Goal: Communication & Community: Answer question/provide support

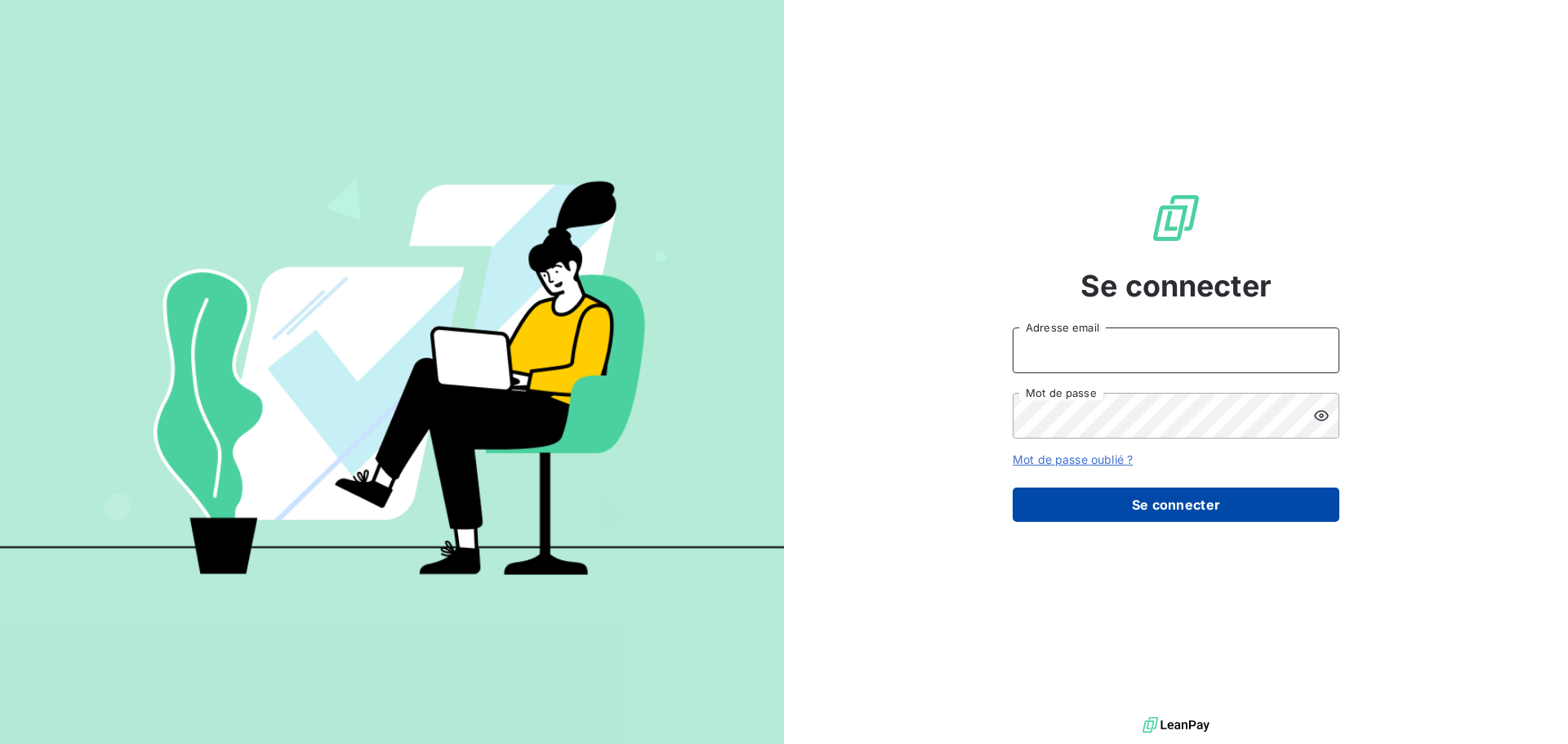
type input "[EMAIL_ADDRESS][DOMAIN_NAME]"
click at [1160, 502] on button "Se connecter" at bounding box center [1176, 504] width 326 height 34
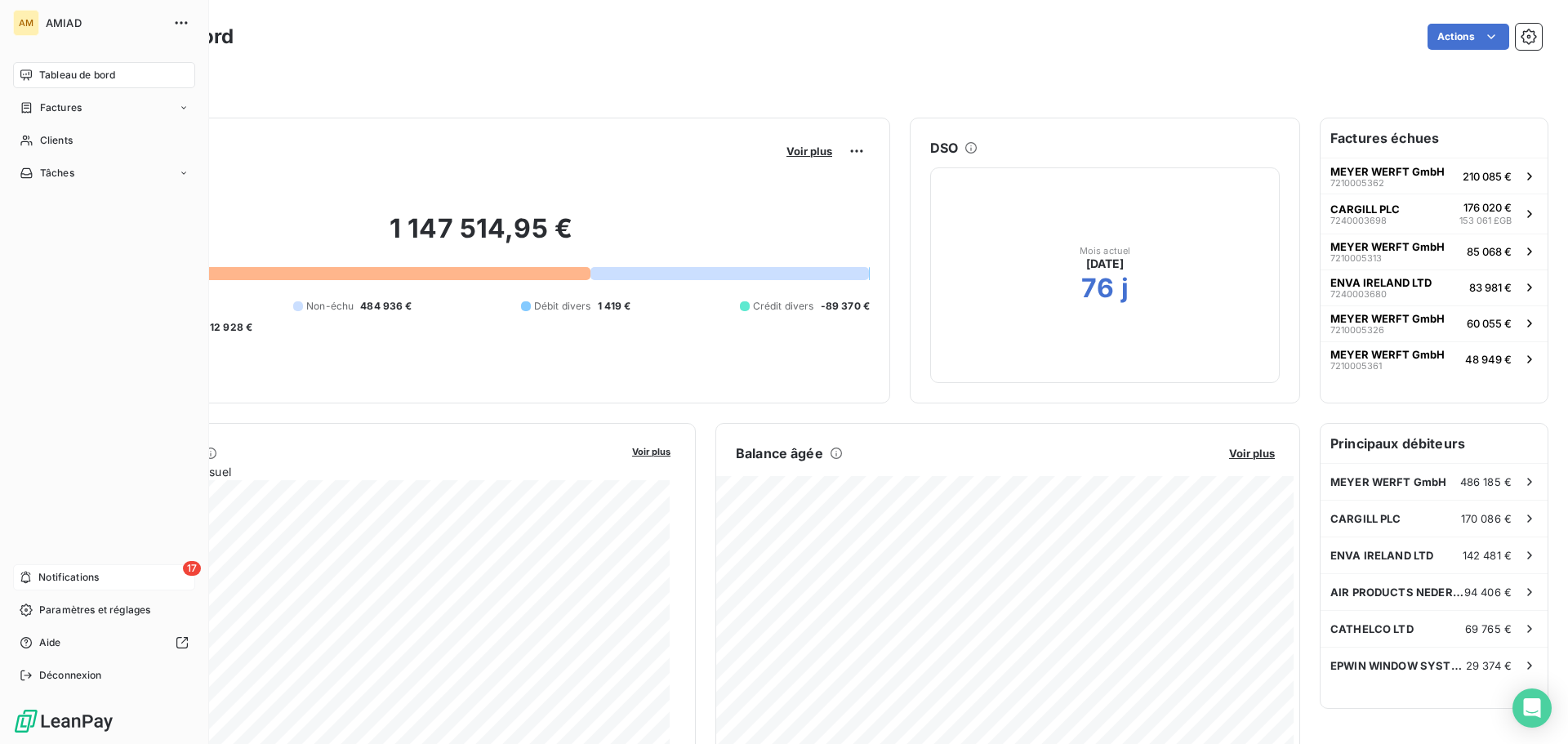
click at [81, 578] on span "Notifications" at bounding box center [68, 578] width 60 height 15
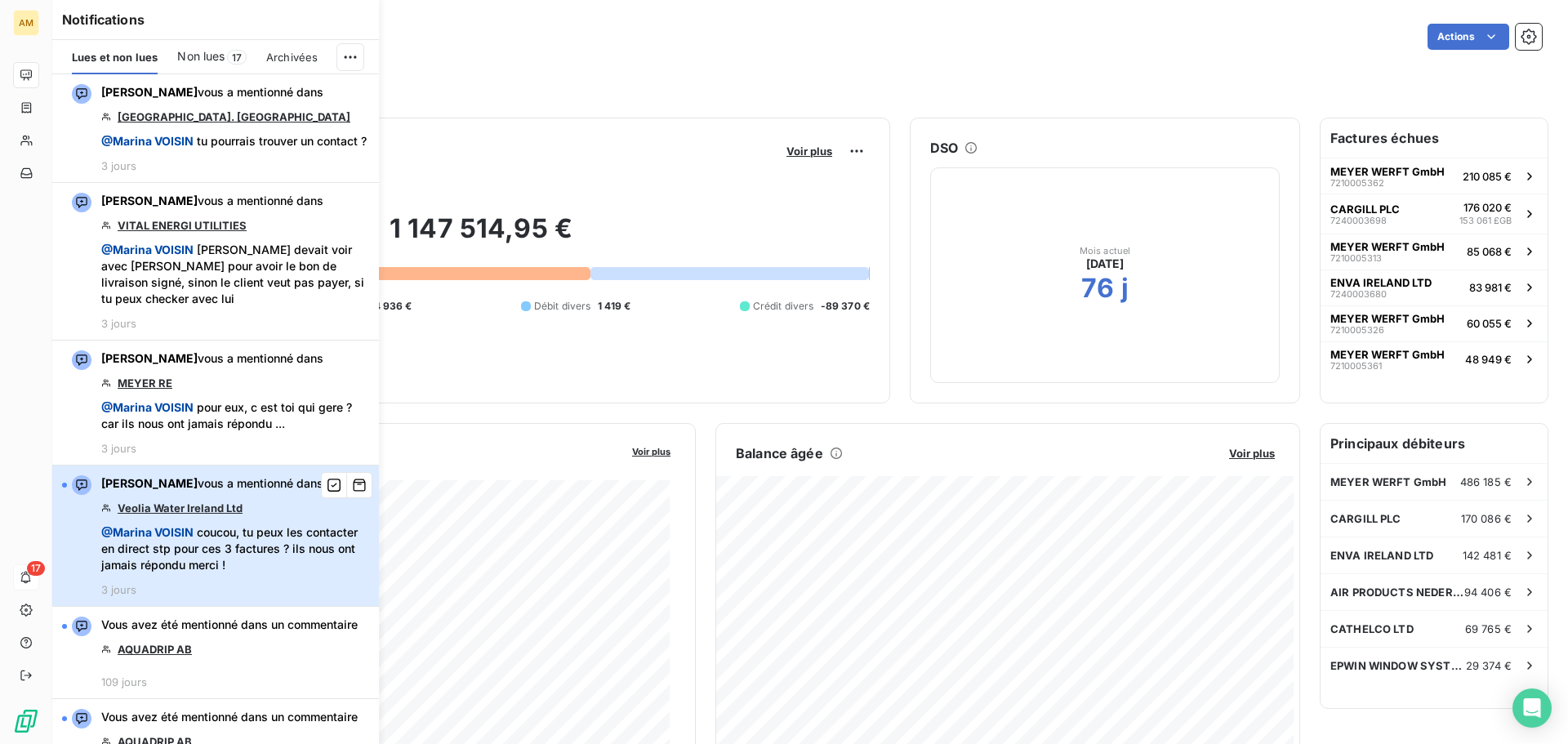
click at [284, 573] on span "@ Marina VOISIN coucou, tu peux les contacter en direct stp pour ces 3 factures…" at bounding box center [235, 549] width 268 height 49
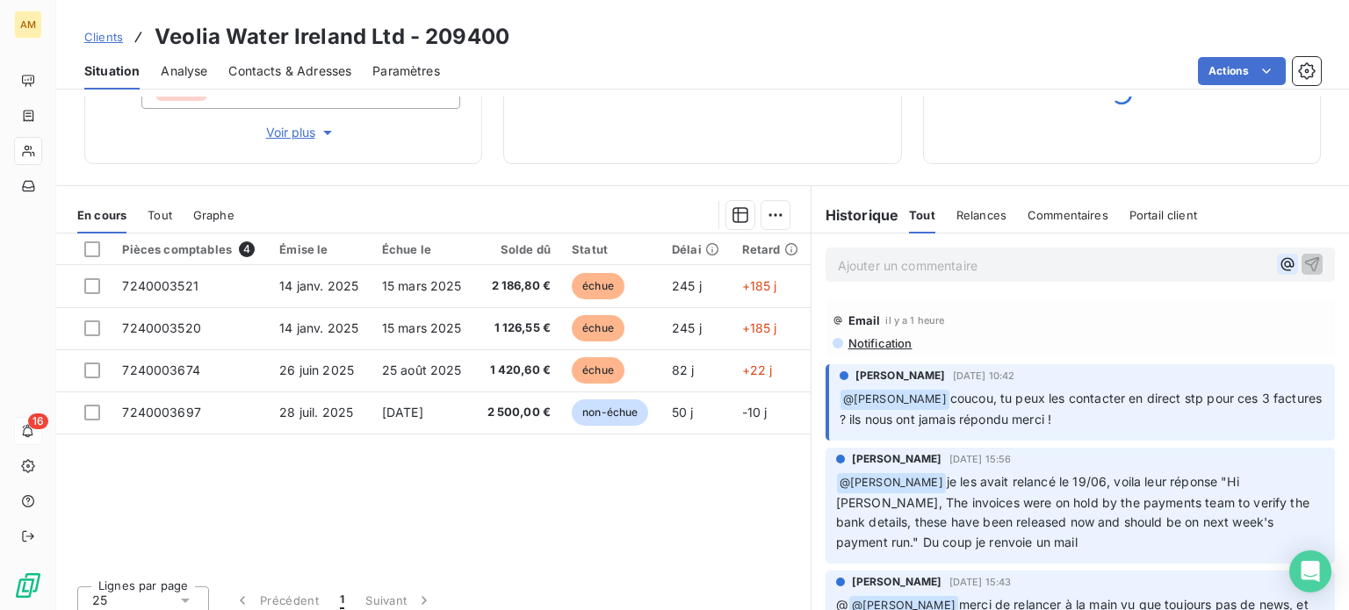
click at [1280, 264] on icon "button" at bounding box center [1286, 264] width 13 height 13
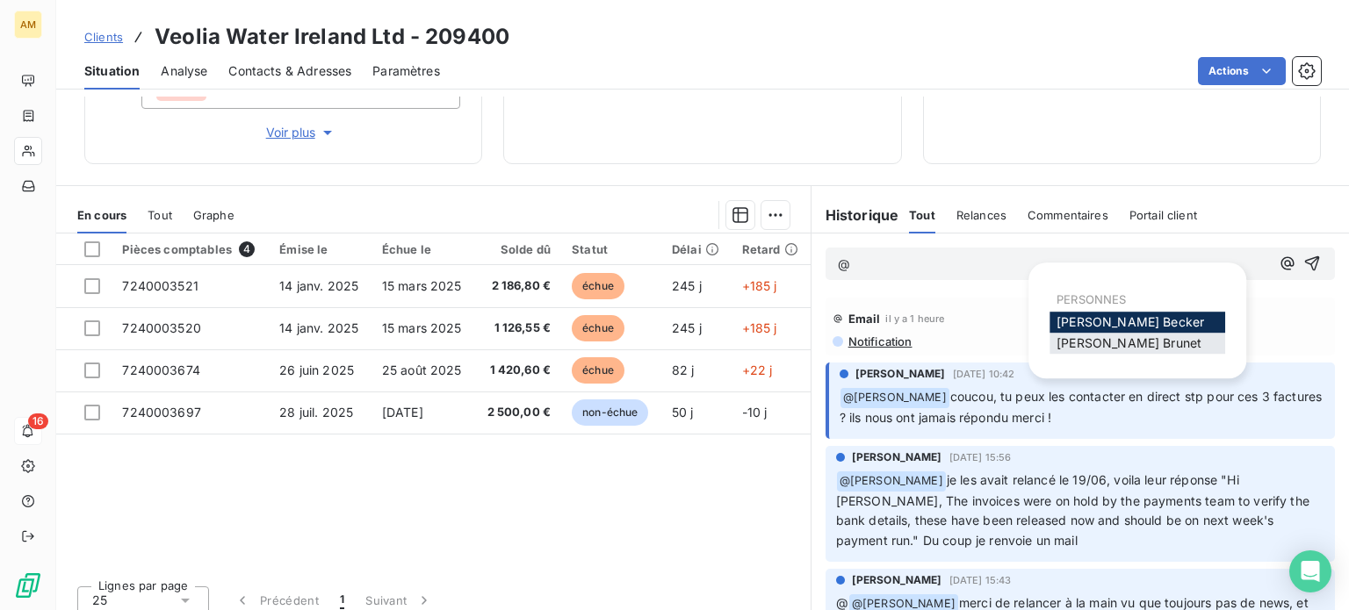
click at [1111, 340] on span "[PERSON_NAME]" at bounding box center [1128, 342] width 145 height 15
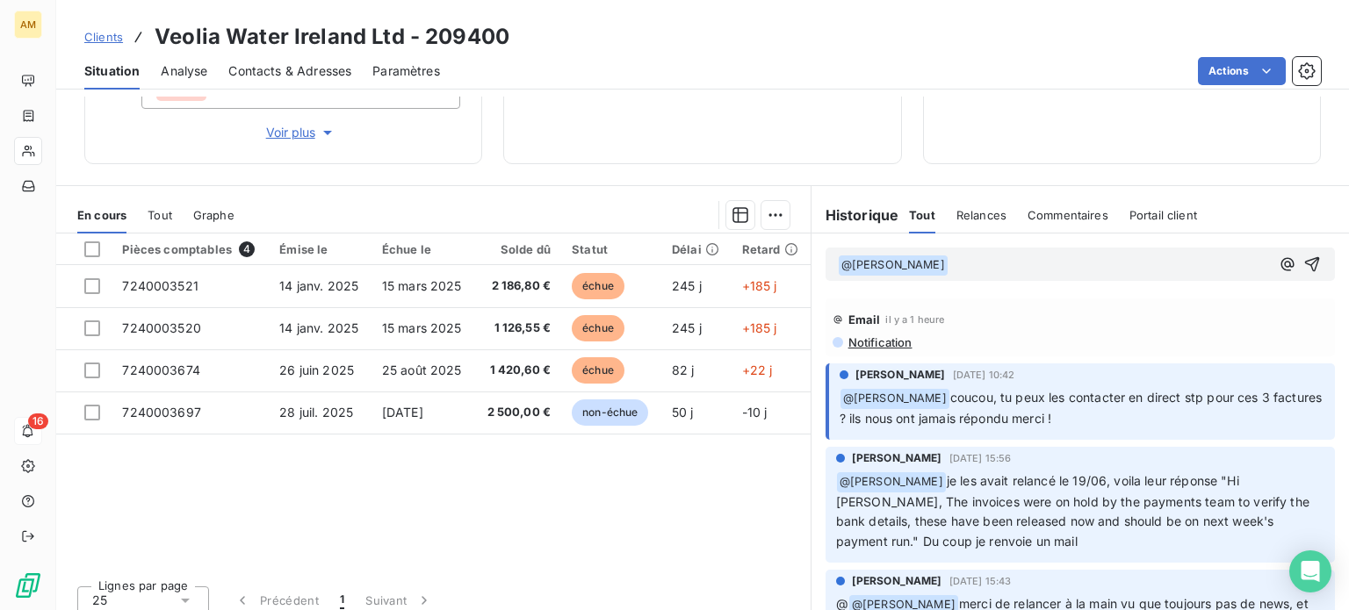
click at [1090, 259] on p "﻿ @ [PERSON_NAME] ﻿ ﻿" at bounding box center [1054, 265] width 432 height 21
click at [1303, 261] on icon "button" at bounding box center [1312, 264] width 18 height 18
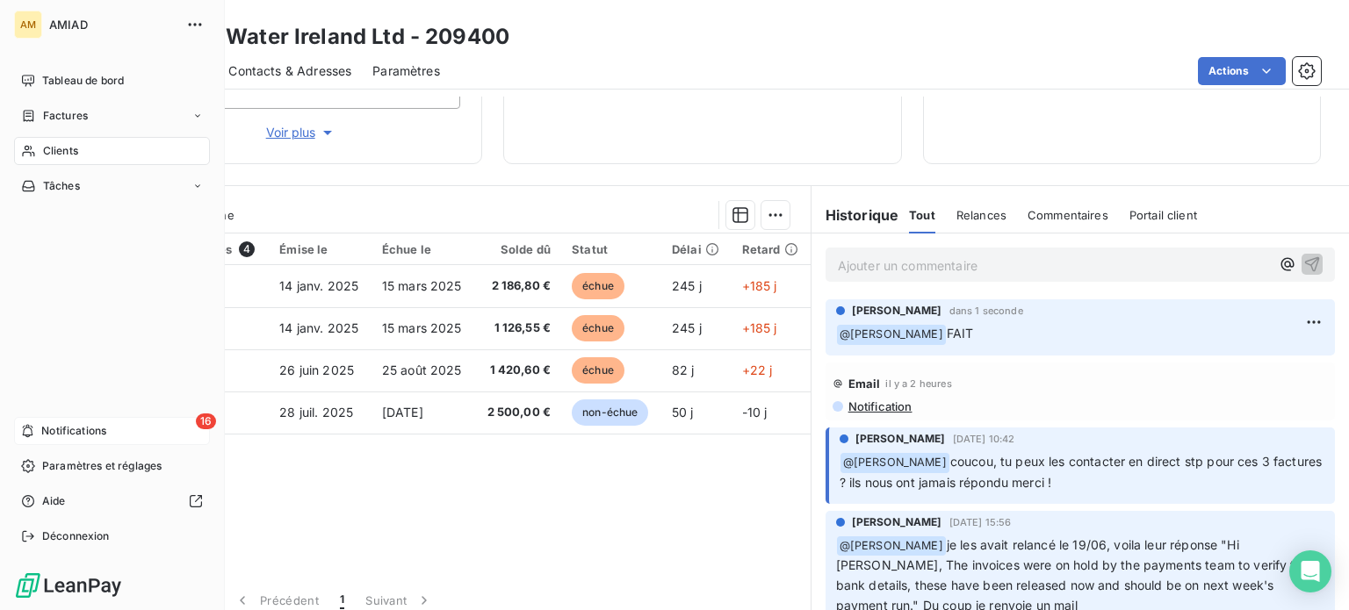
click at [94, 433] on span "Notifications" at bounding box center [73, 431] width 65 height 16
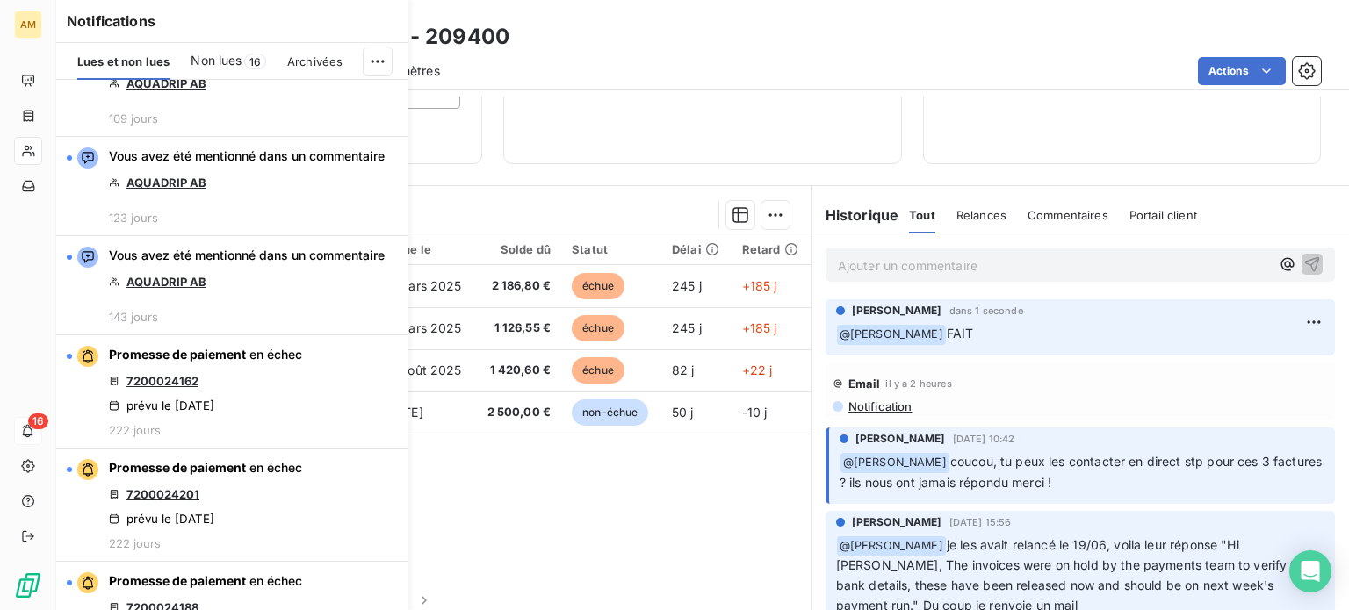
scroll to position [527, 0]
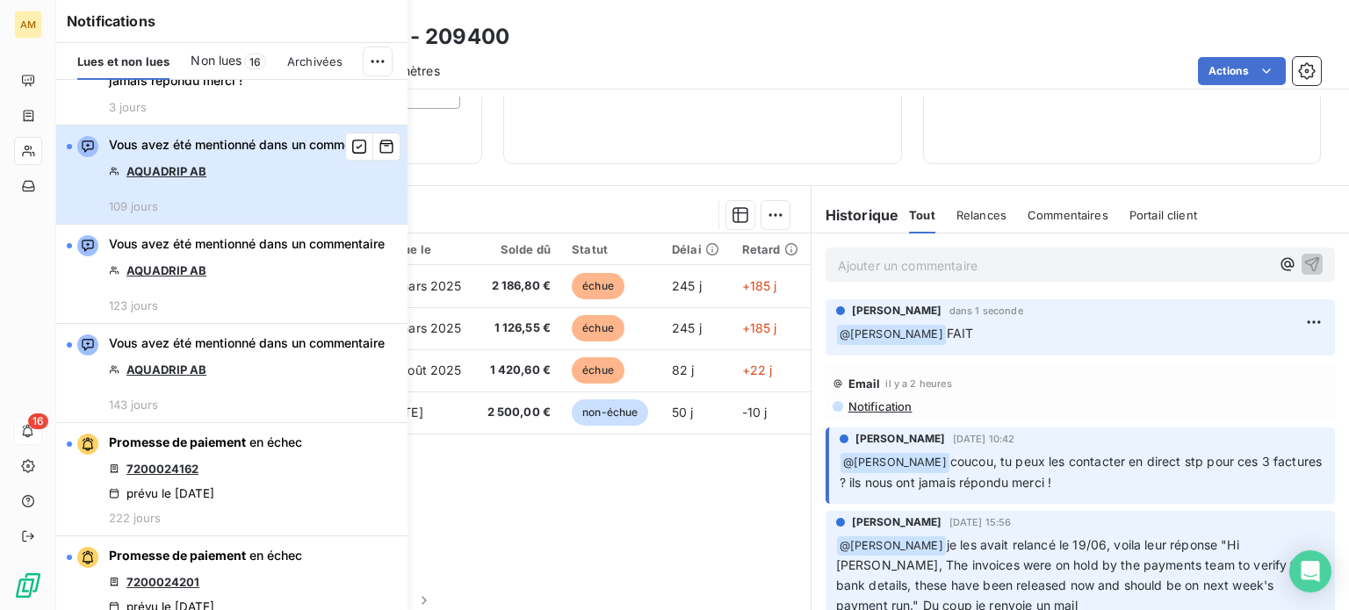
click at [225, 213] on div "Vous avez été mentionné dans un commentaire AQUADRIP AB 109 jours" at bounding box center [247, 174] width 276 height 77
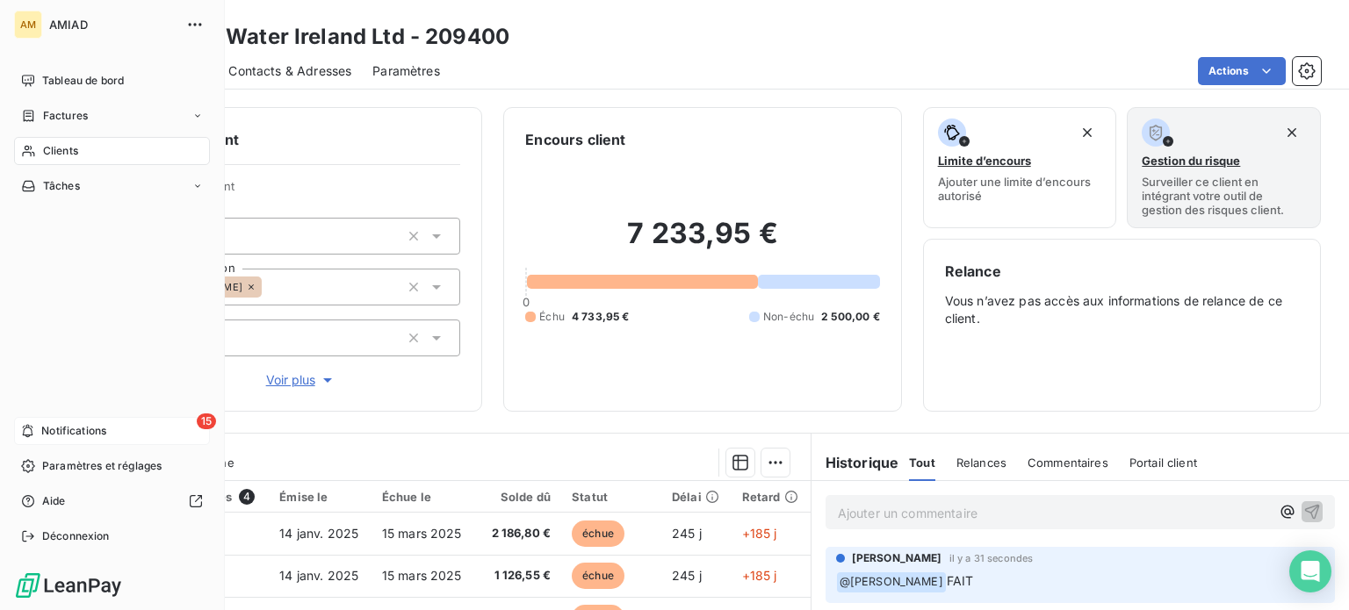
click at [28, 435] on icon at bounding box center [28, 431] width 11 height 13
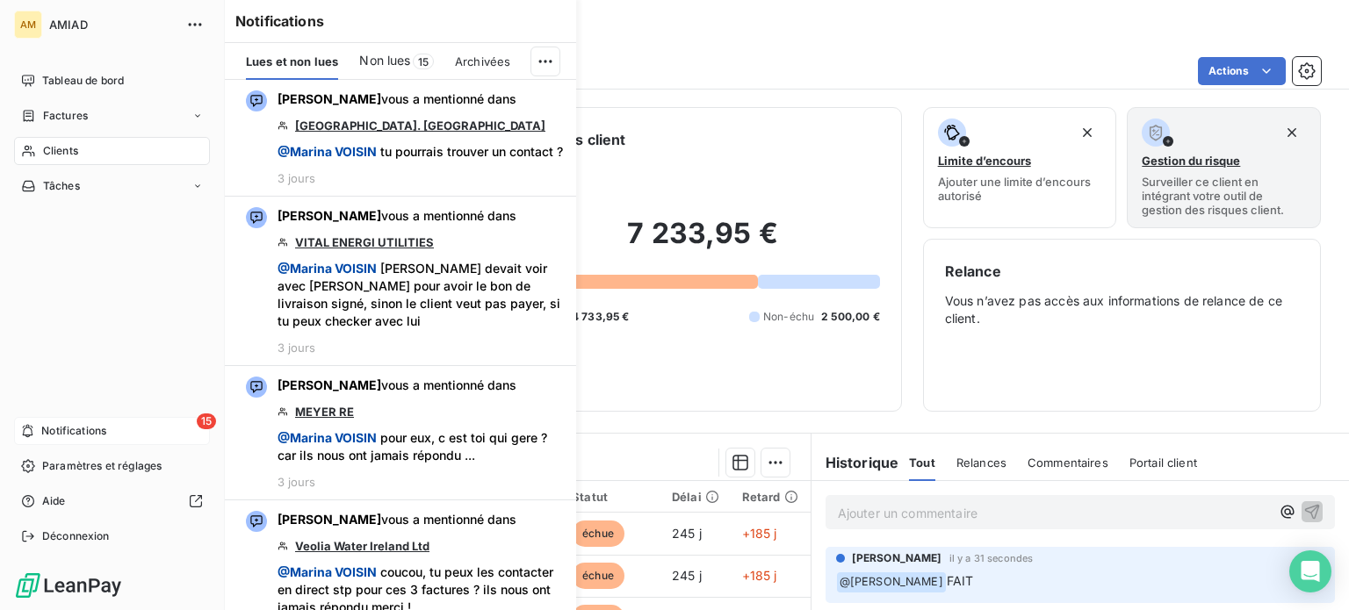
click at [54, 430] on span "Notifications" at bounding box center [73, 431] width 65 height 16
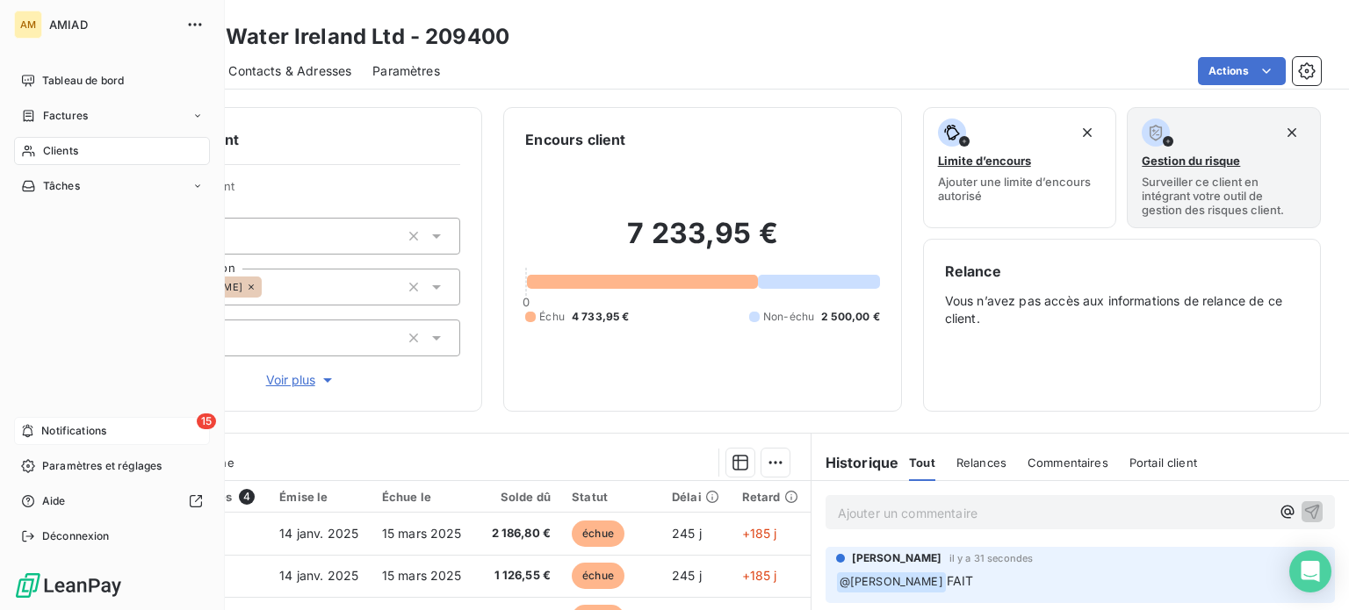
click at [91, 424] on span "Notifications" at bounding box center [73, 431] width 65 height 16
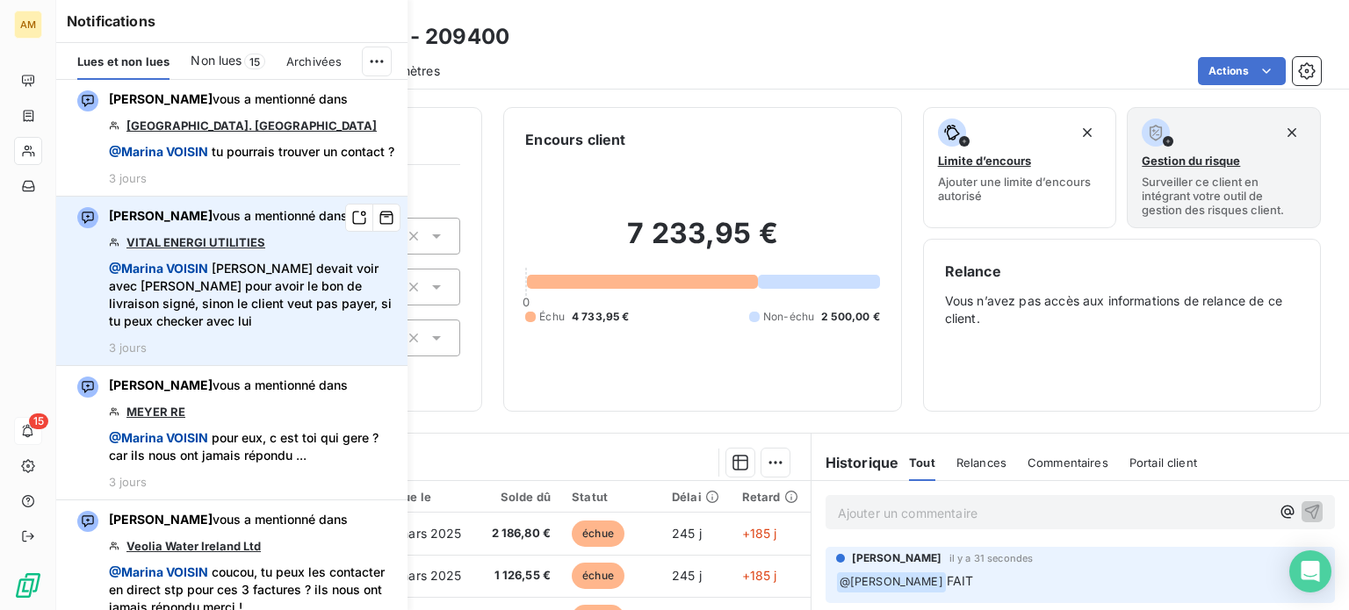
scroll to position [88, 0]
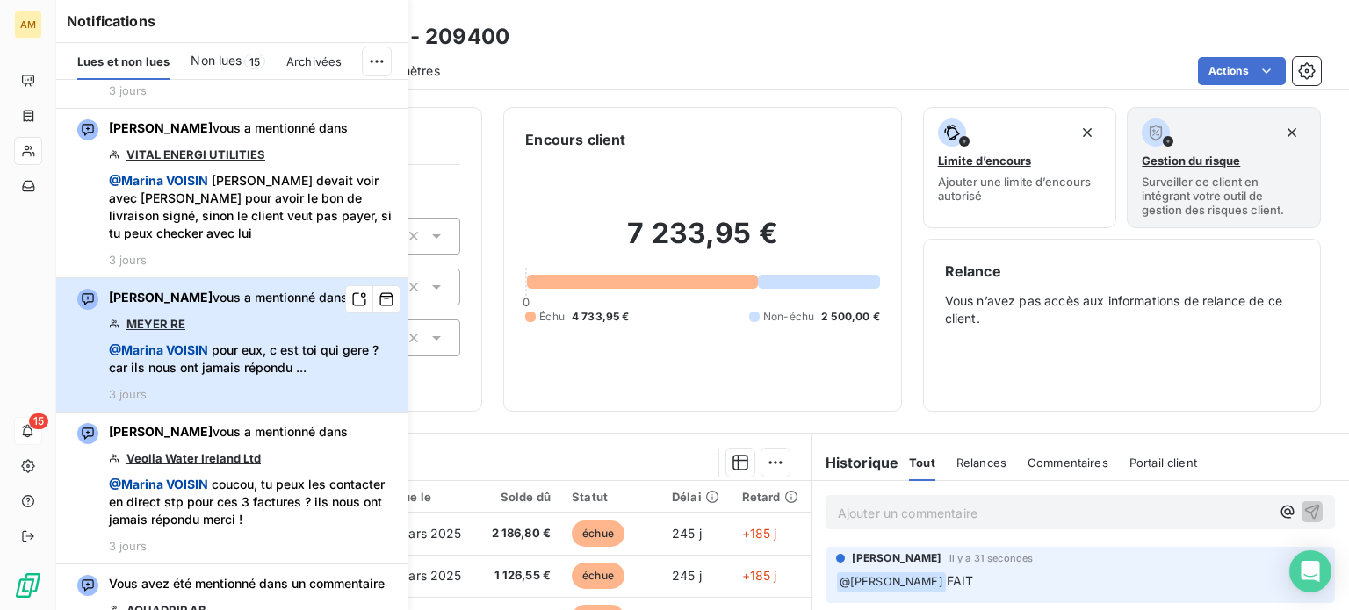
click at [239, 377] on span "@ Marina VOISIN pour eux, c est toi qui gere ? car ils nous ont jamais répondu …" at bounding box center [253, 359] width 288 height 35
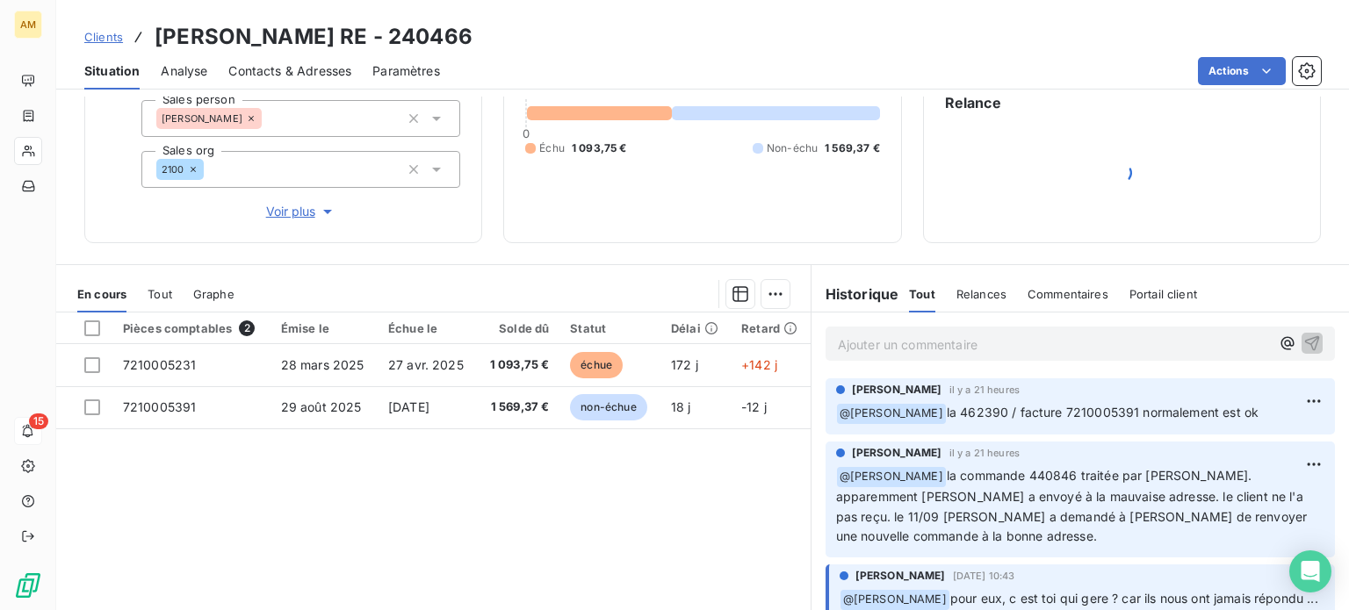
scroll to position [176, 0]
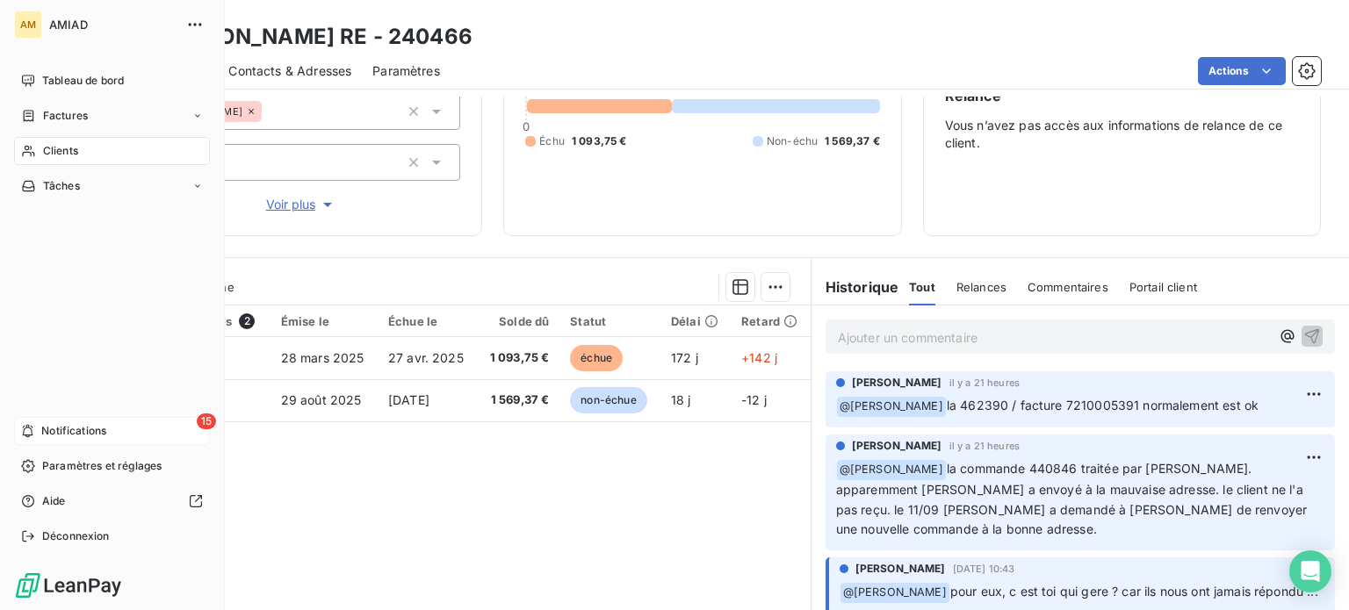
click at [81, 435] on span "Notifications" at bounding box center [73, 431] width 65 height 16
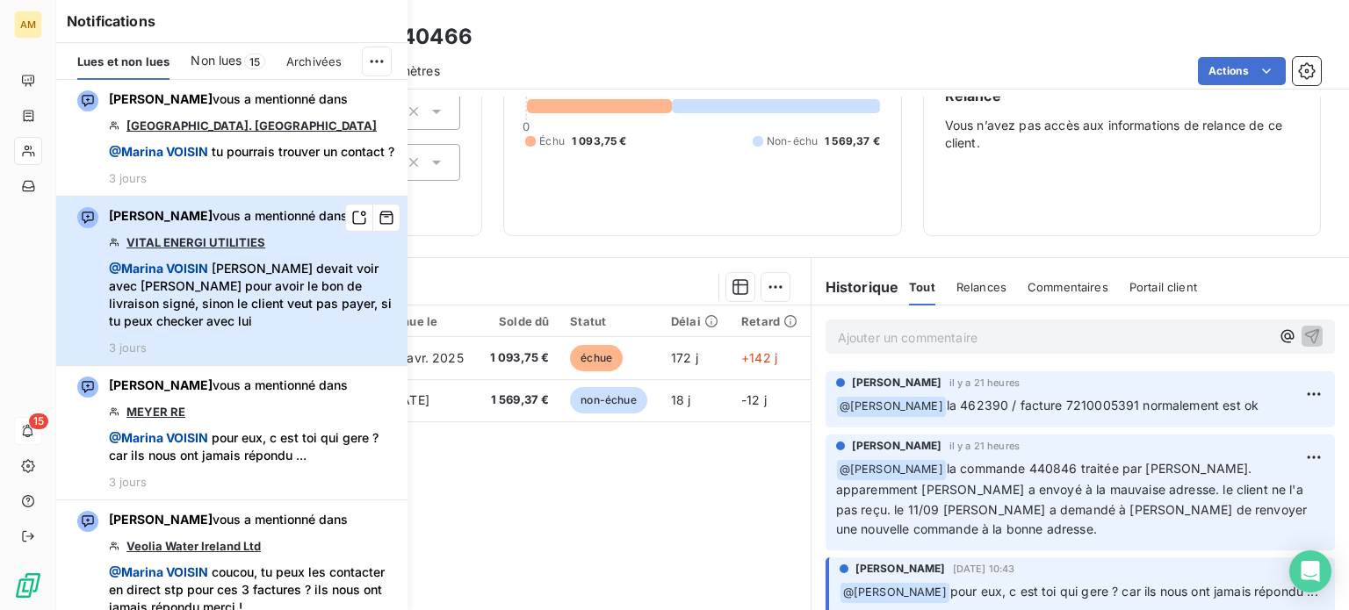
click at [271, 305] on span "@ [PERSON_NAME] [PERSON_NAME] devait voir avec [PERSON_NAME] pour avoir le bon …" at bounding box center [253, 295] width 288 height 70
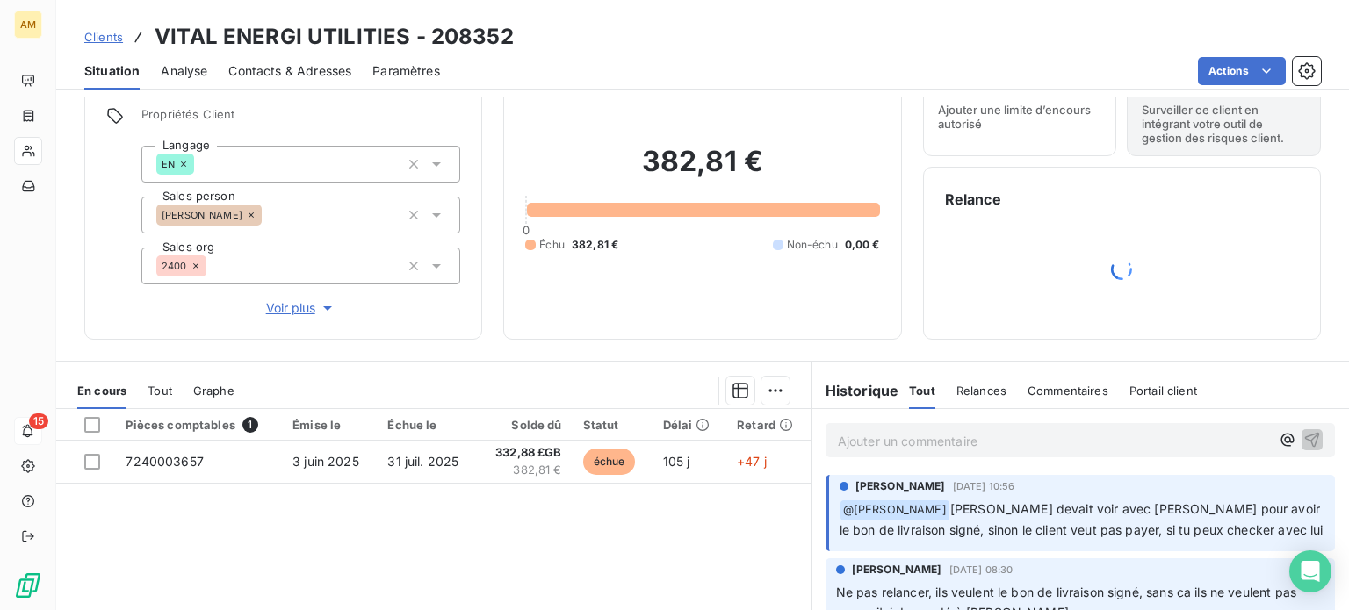
scroll to position [176, 0]
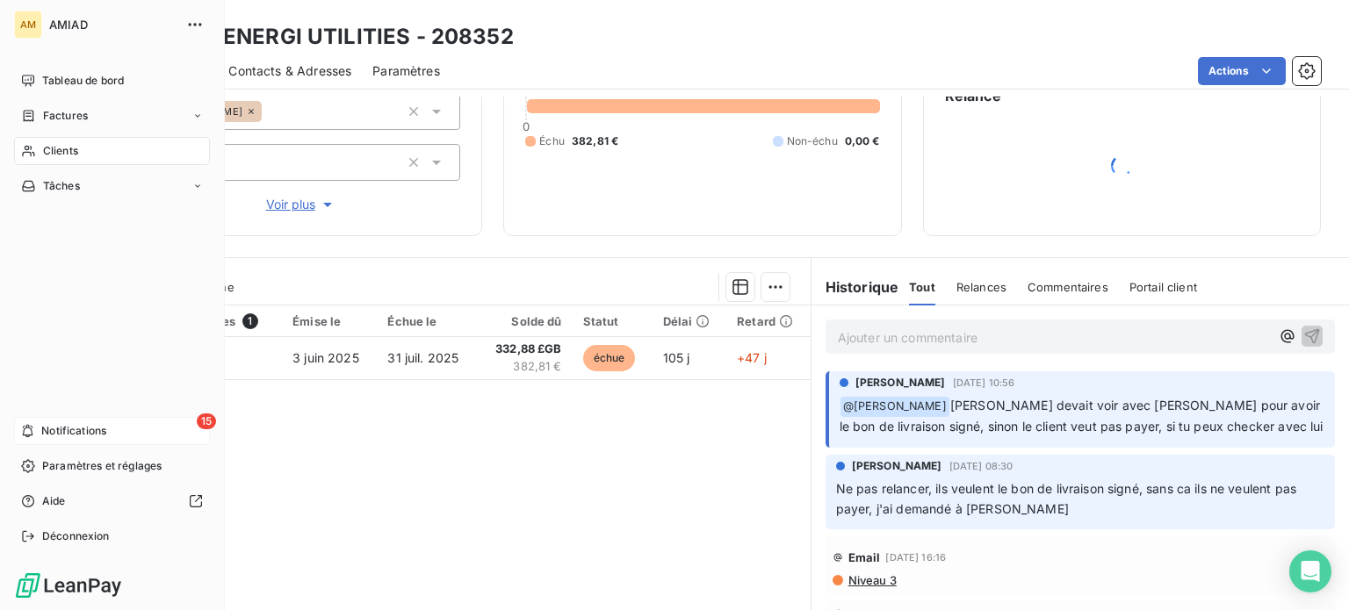
click at [59, 431] on span "Notifications" at bounding box center [73, 431] width 65 height 16
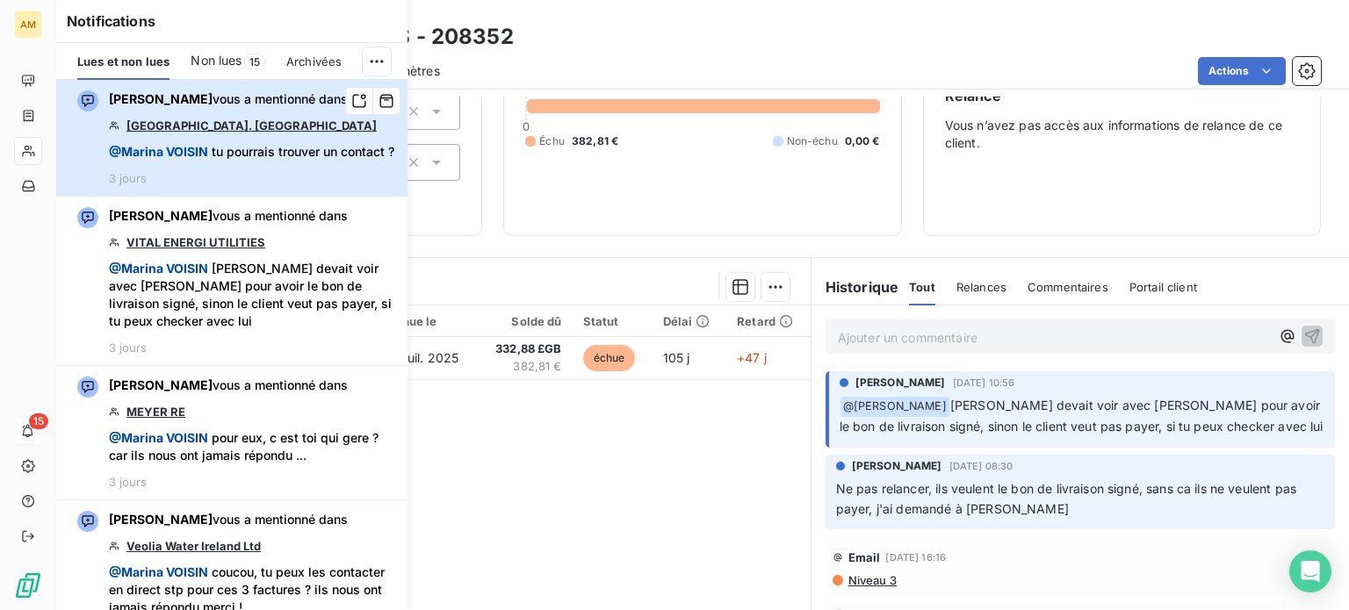
click at [275, 161] on span "@ Marina VOISIN tu pourrais trouver un contact ?" at bounding box center [251, 152] width 285 height 18
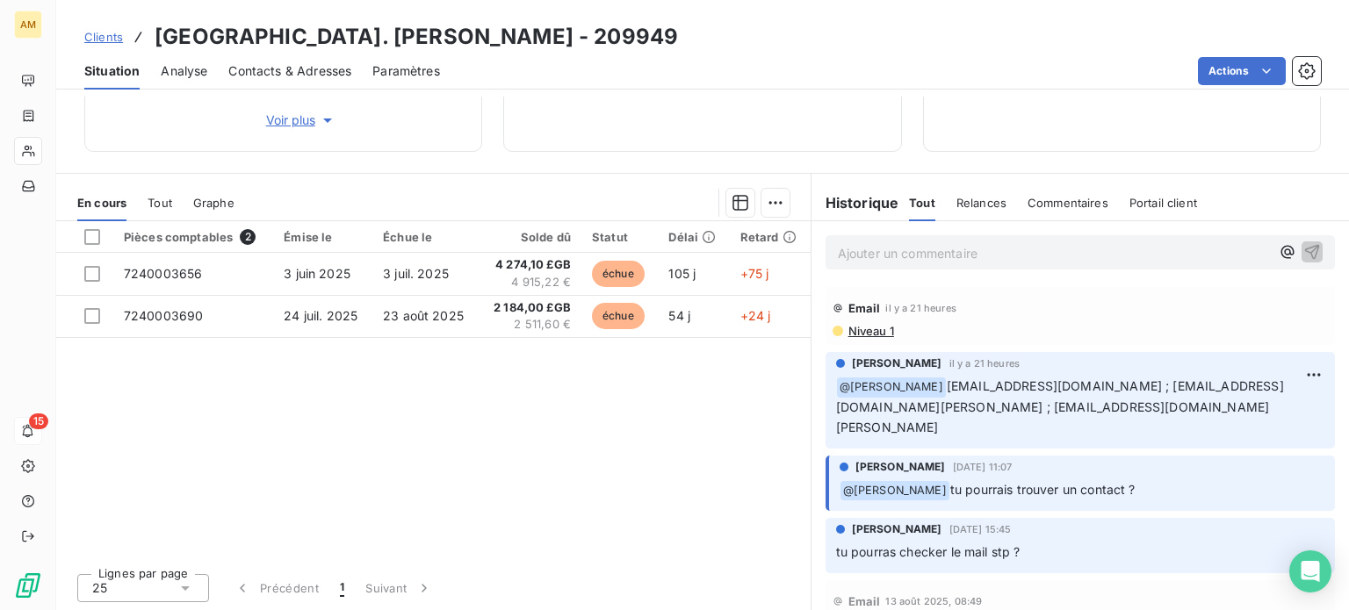
scroll to position [88, 0]
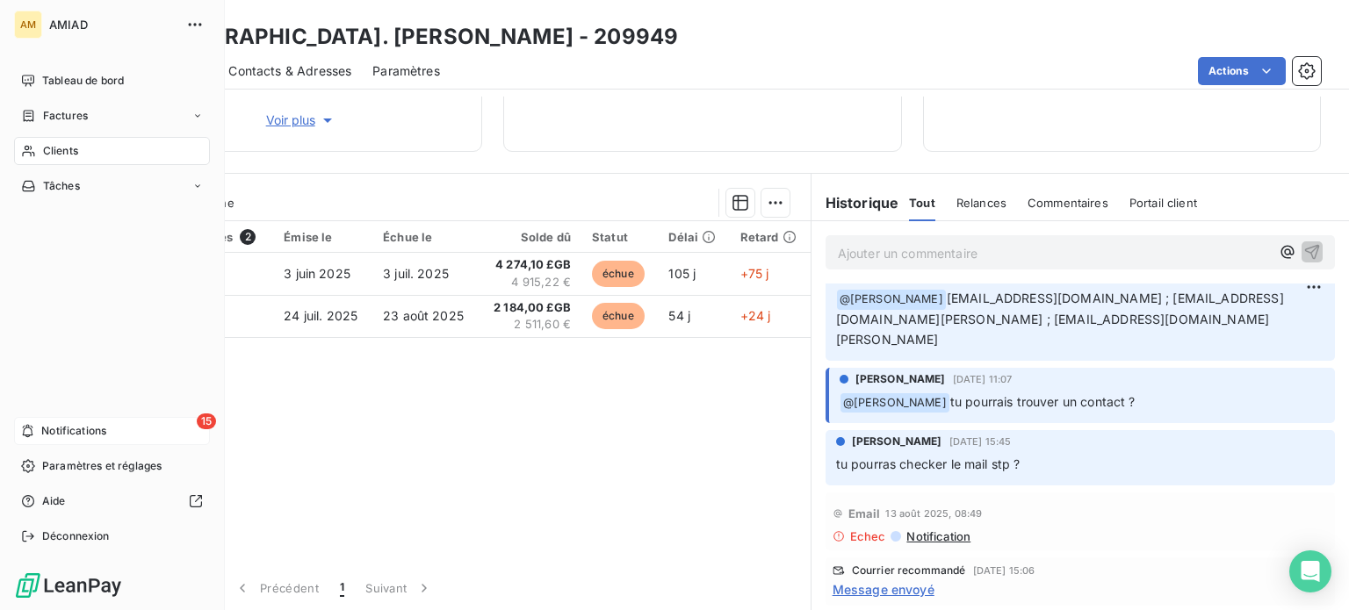
click at [88, 426] on span "Notifications" at bounding box center [73, 431] width 65 height 16
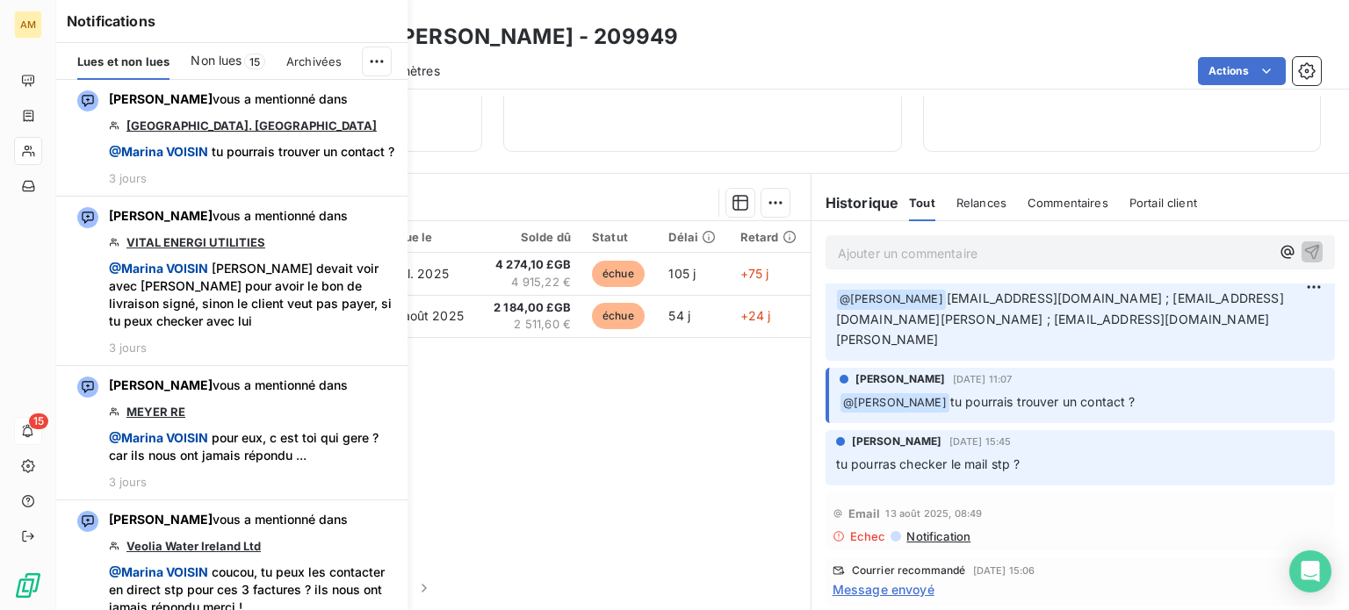
click at [579, 525] on div "Pièces comptables 2 Émise le Échue le Solde dû Statut Délai Retard 7240003656 […" at bounding box center [433, 390] width 754 height 338
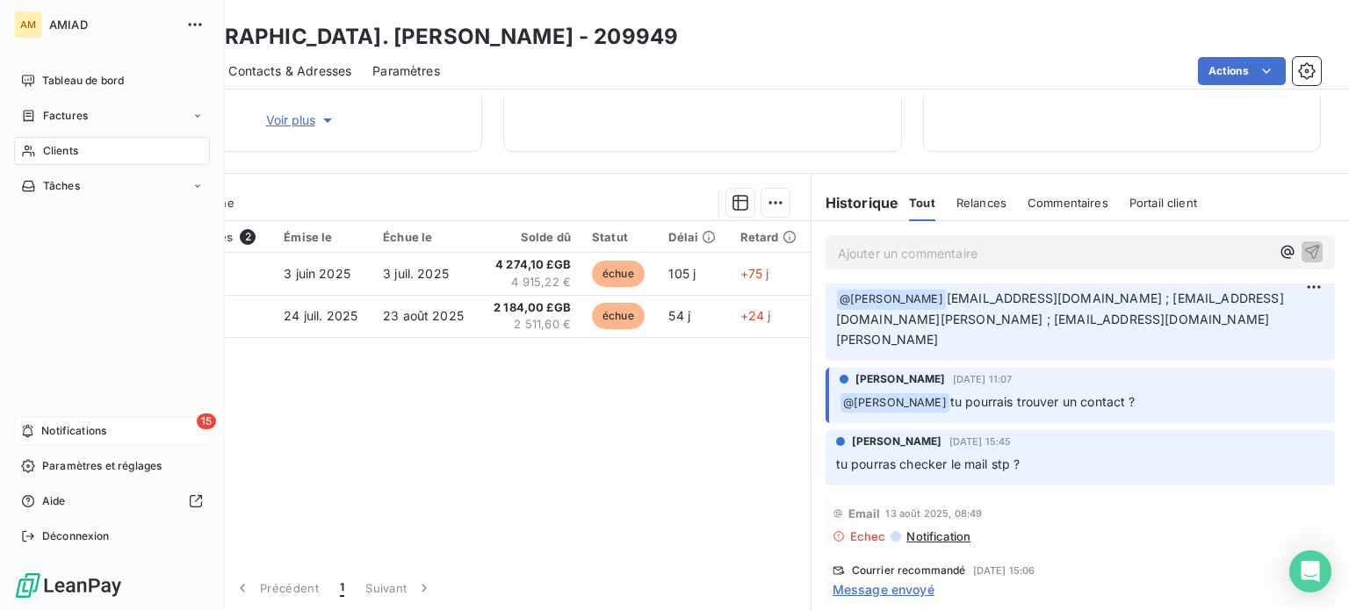
drag, startPoint x: 56, startPoint y: 427, endPoint x: 44, endPoint y: 428, distance: 12.3
click at [44, 428] on span "Notifications" at bounding box center [73, 431] width 65 height 16
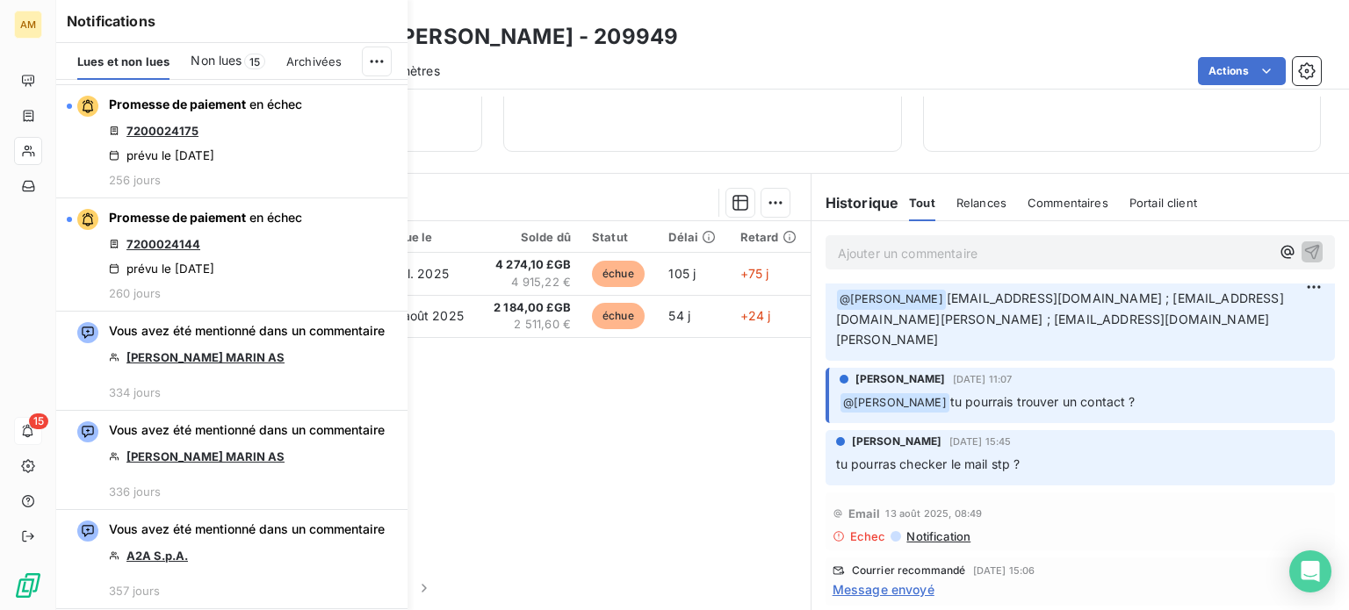
scroll to position [2347, 0]
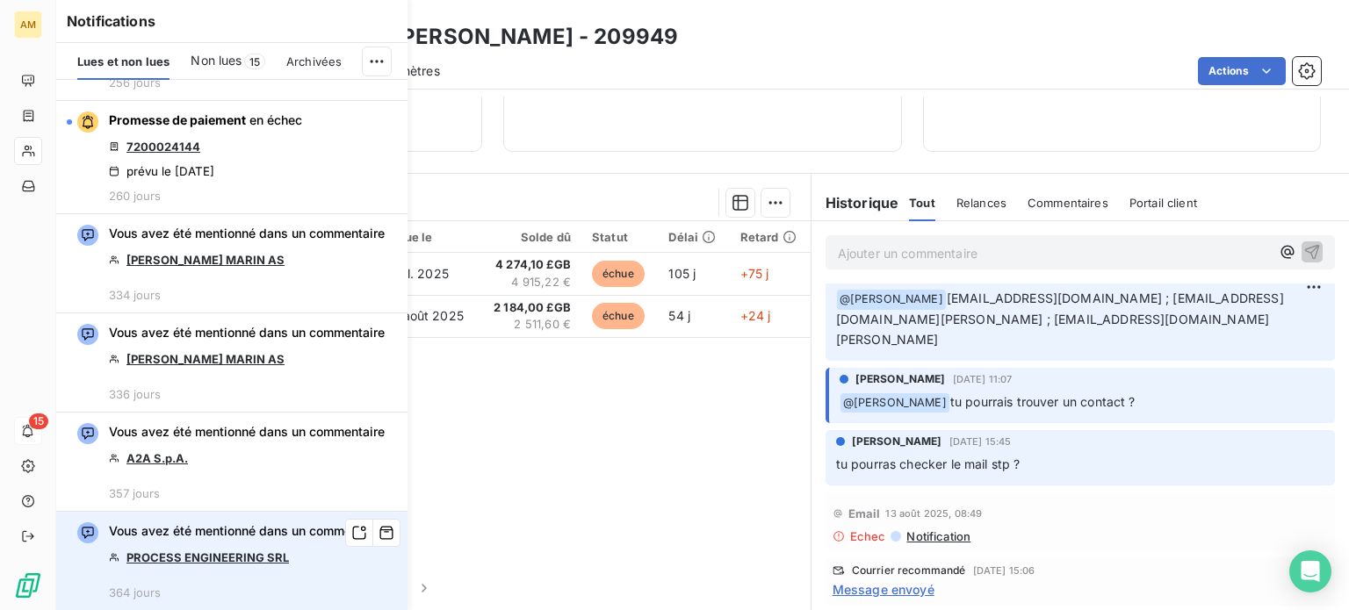
click at [239, 554] on link "PROCESS ENGINEERING SRL" at bounding box center [207, 557] width 162 height 14
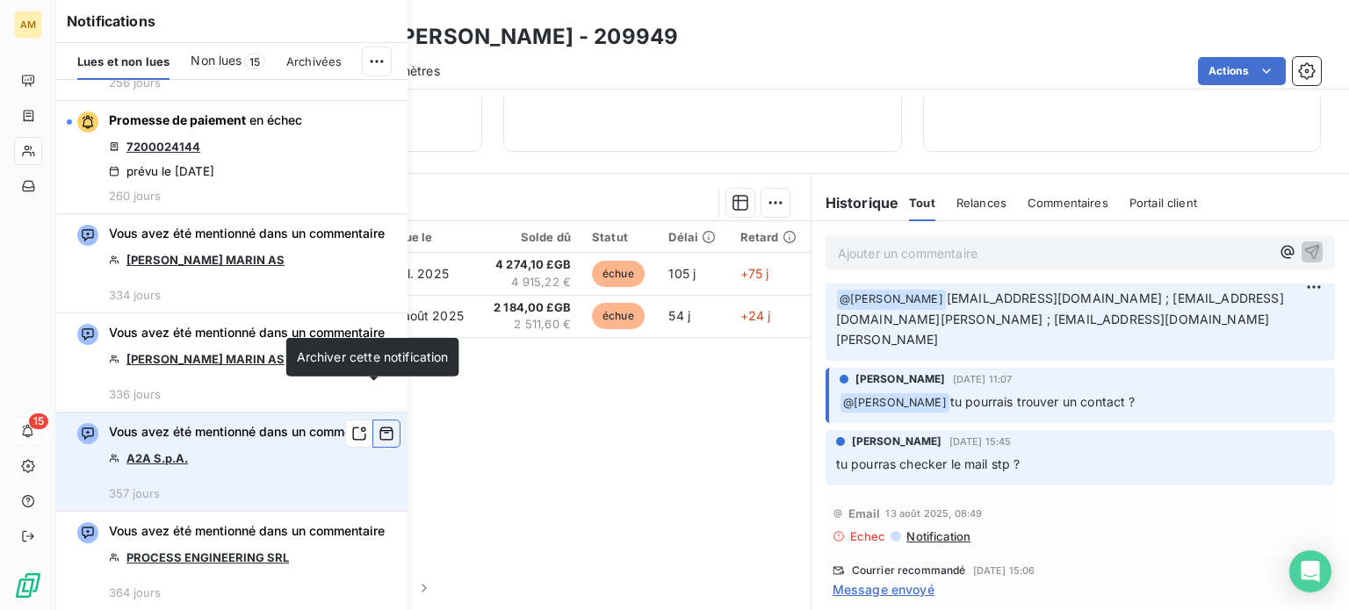
click at [380, 428] on icon "button" at bounding box center [386, 434] width 13 height 13
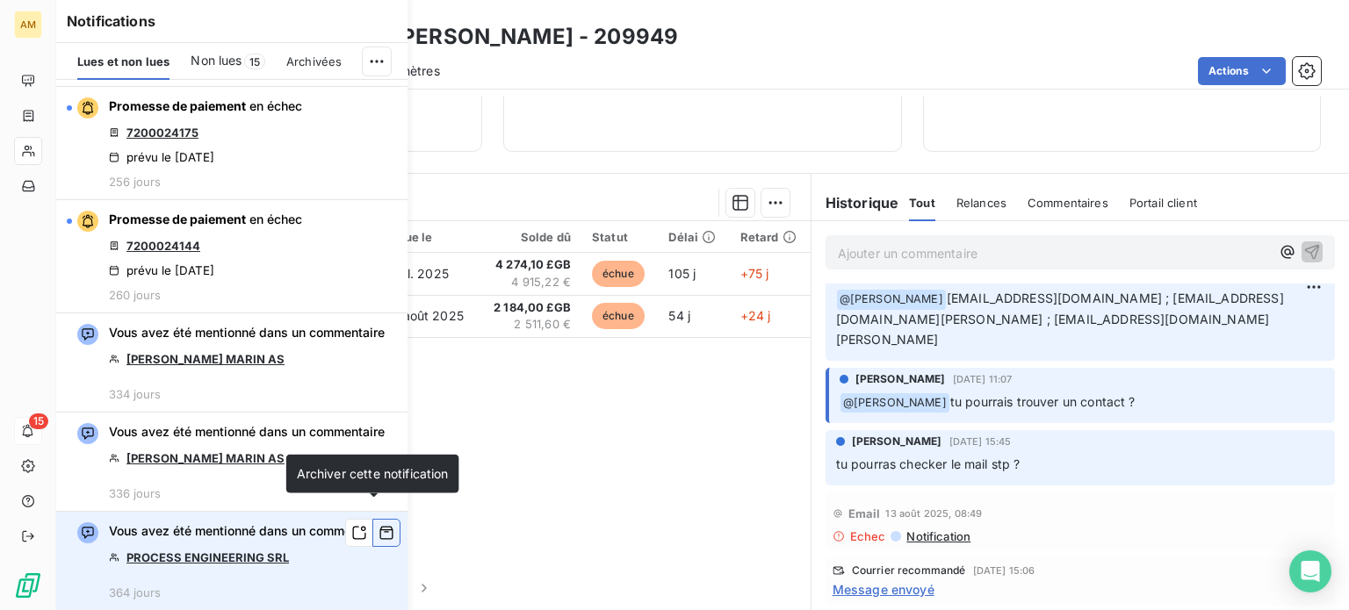
click at [380, 527] on icon "button" at bounding box center [386, 533] width 13 height 13
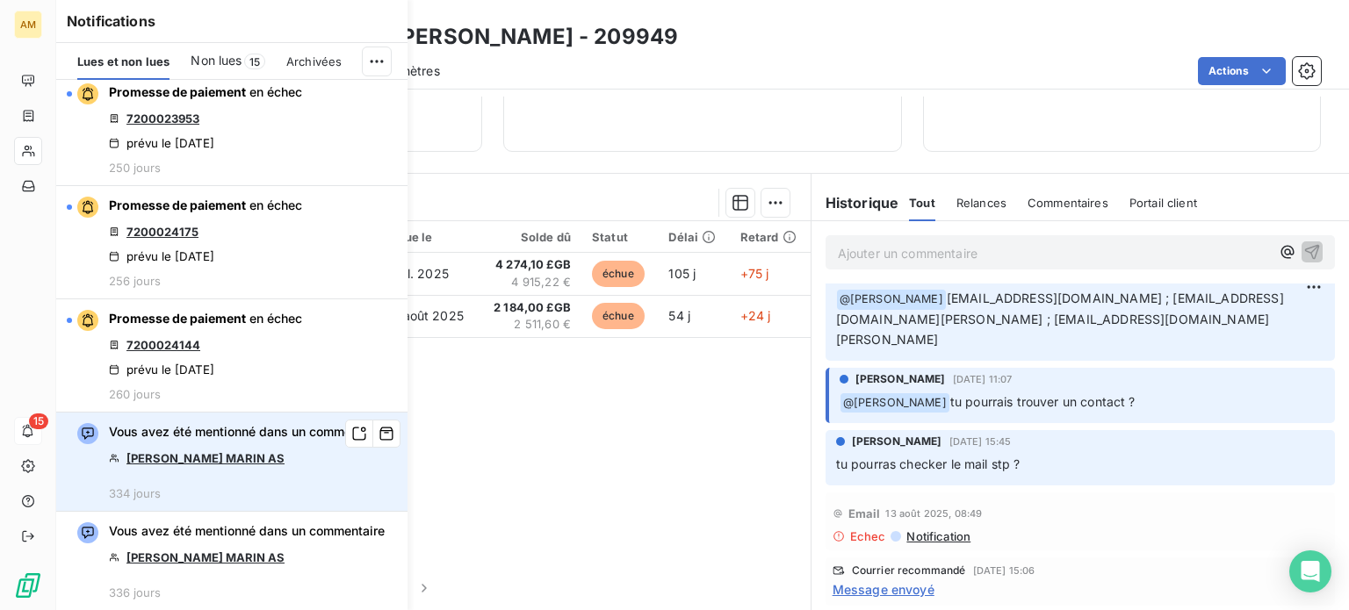
scroll to position [2114, 0]
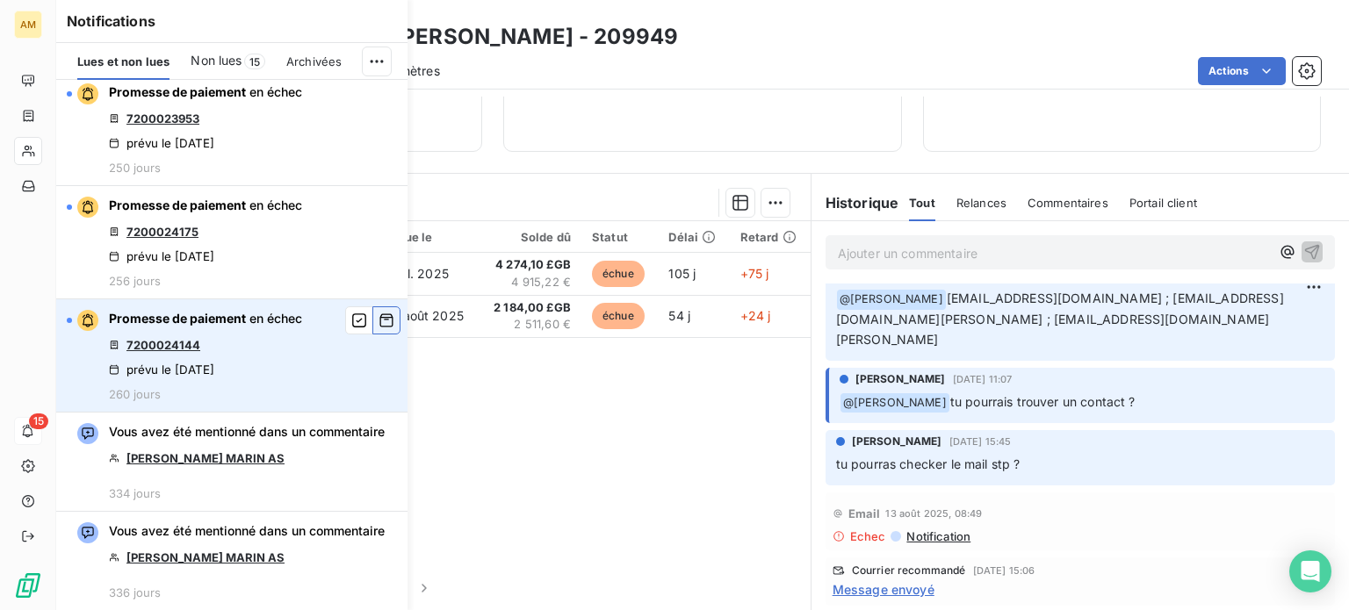
click at [380, 314] on icon "button" at bounding box center [386, 320] width 13 height 13
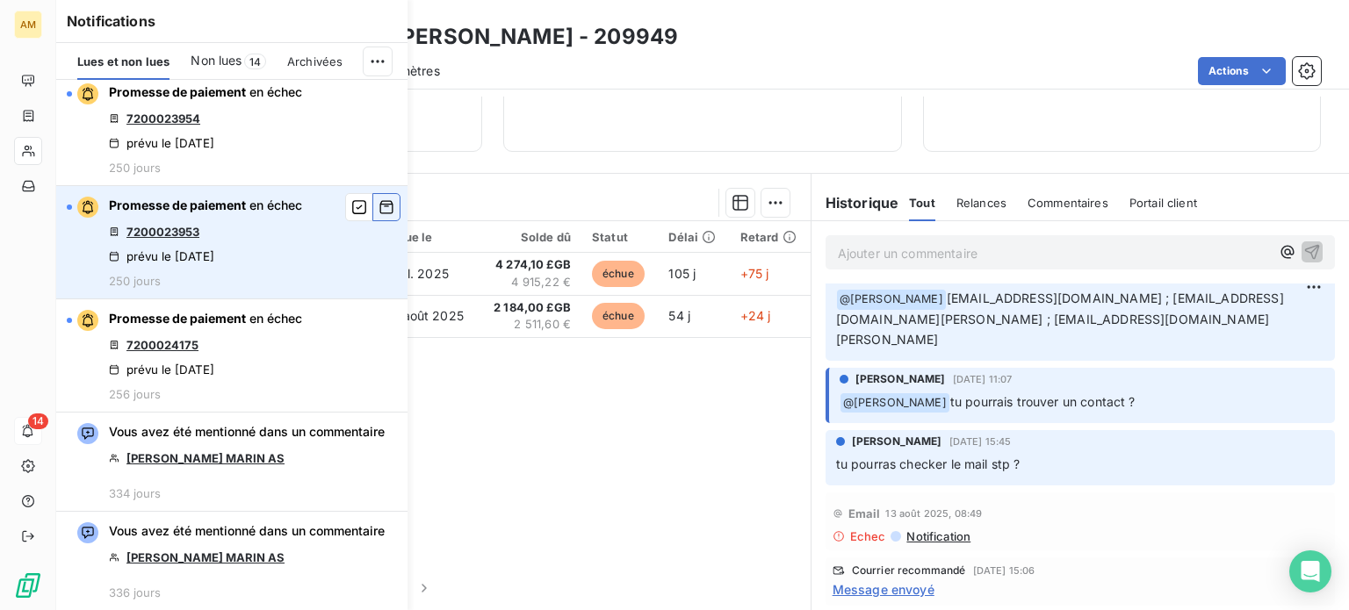
click at [378, 198] on icon "button" at bounding box center [386, 207] width 16 height 18
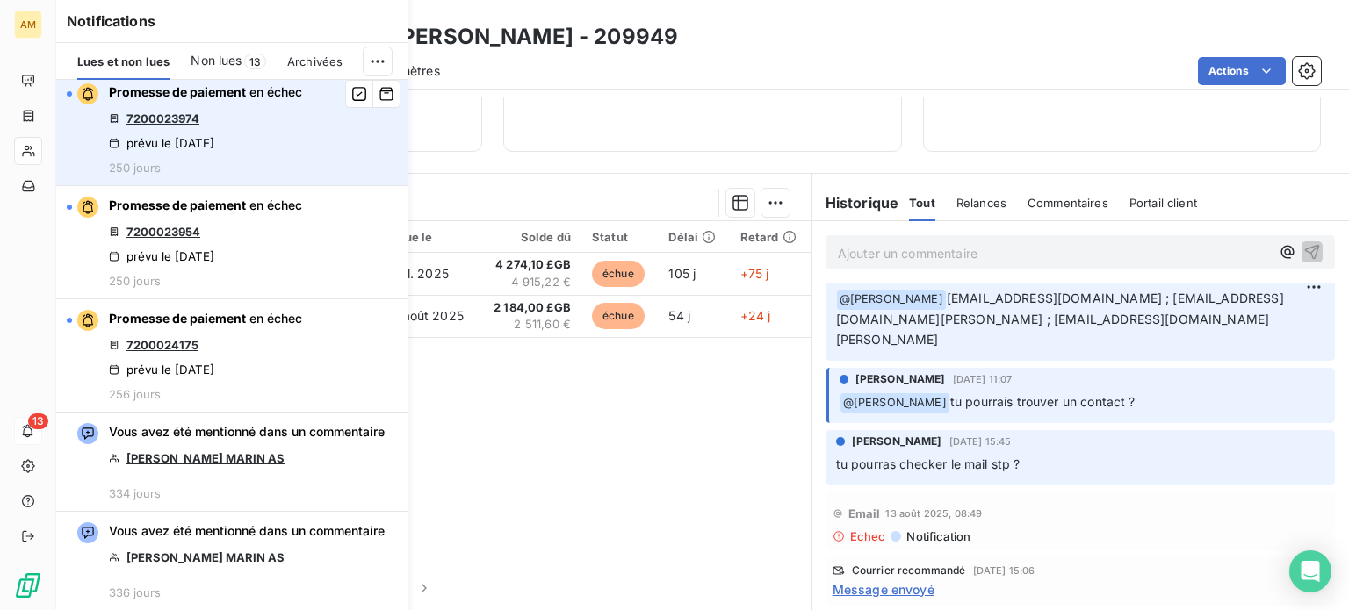
scroll to position [1800, 0]
click at [378, 103] on icon "button" at bounding box center [386, 94] width 16 height 18
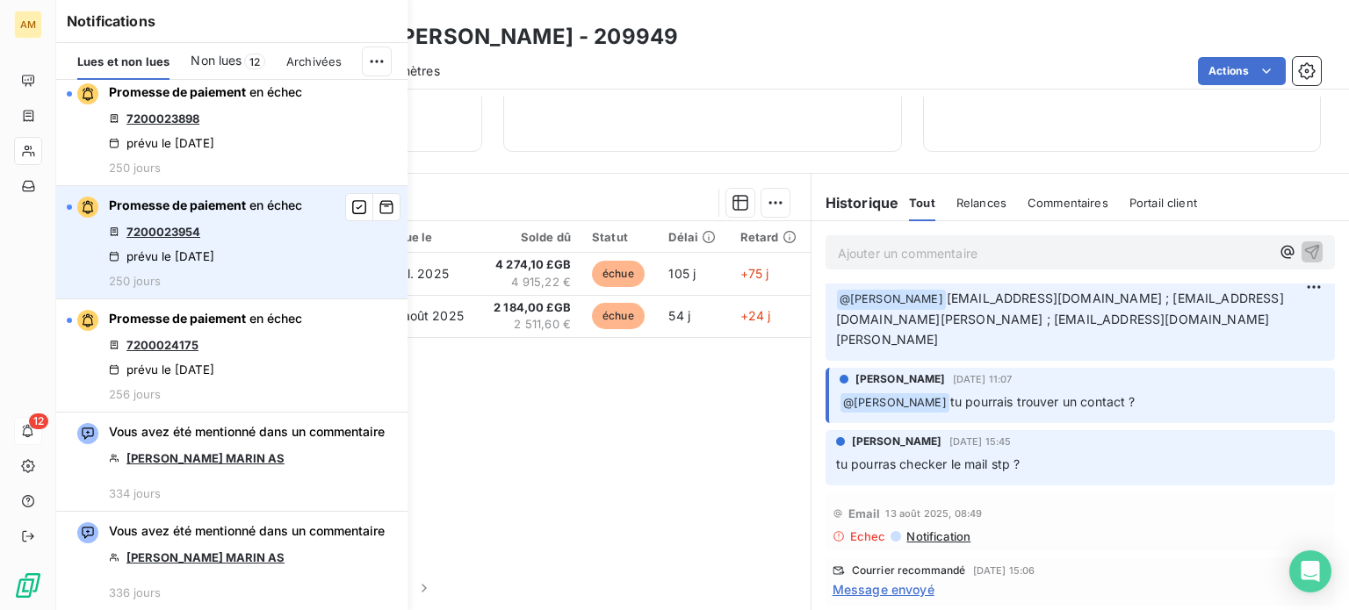
scroll to position [1687, 0]
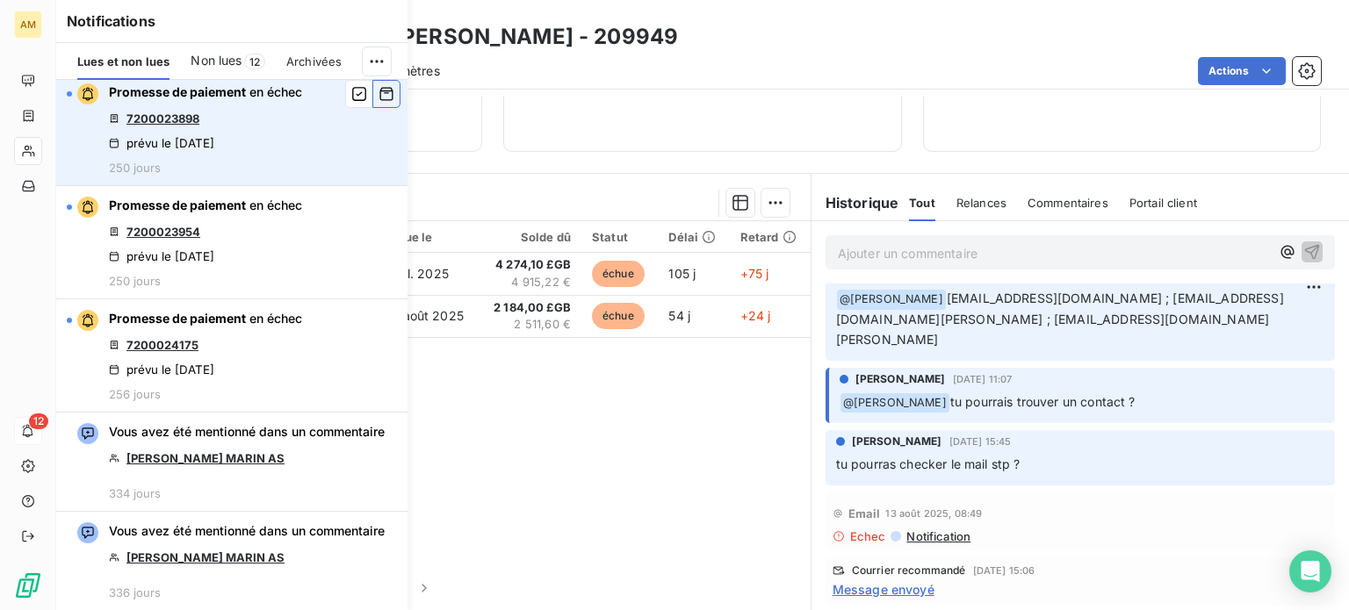
click at [378, 103] on icon "button" at bounding box center [386, 94] width 16 height 18
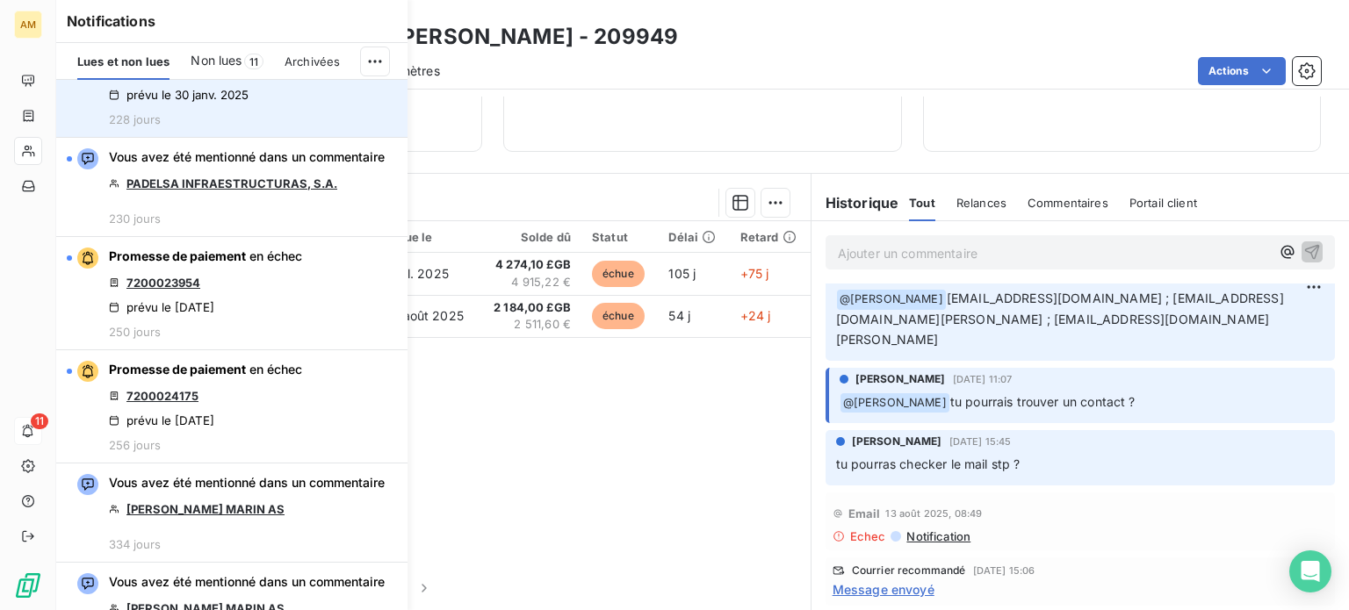
scroll to position [1485, 0]
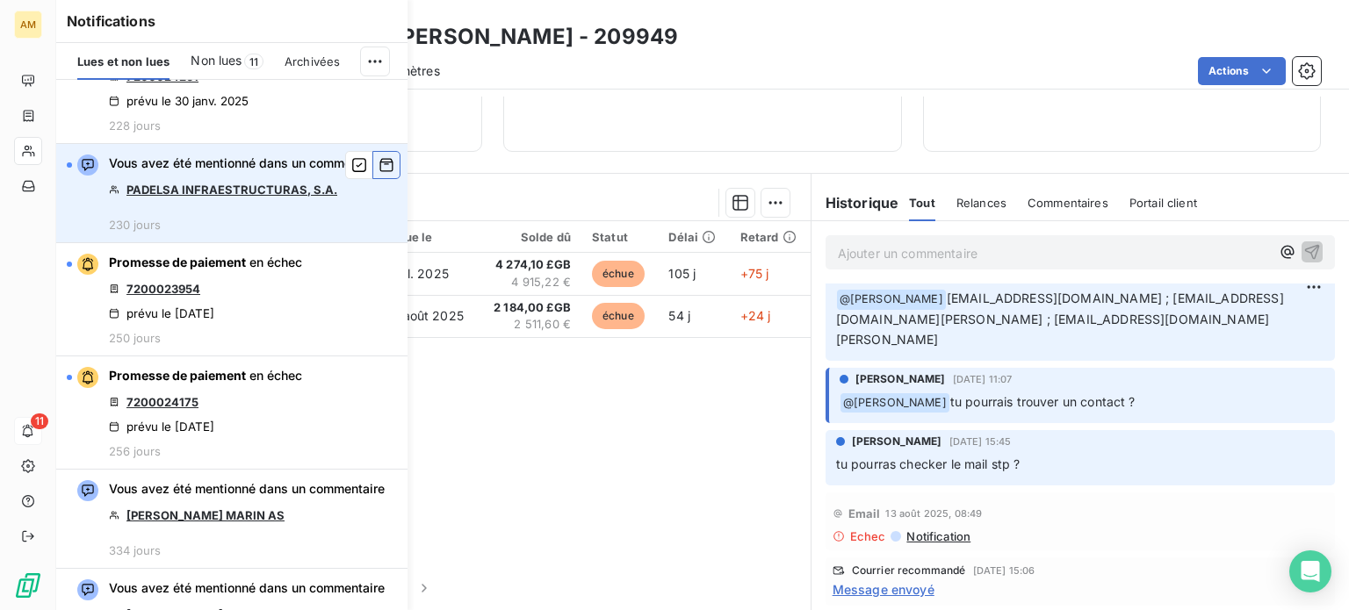
click at [378, 174] on icon "button" at bounding box center [386, 165] width 16 height 18
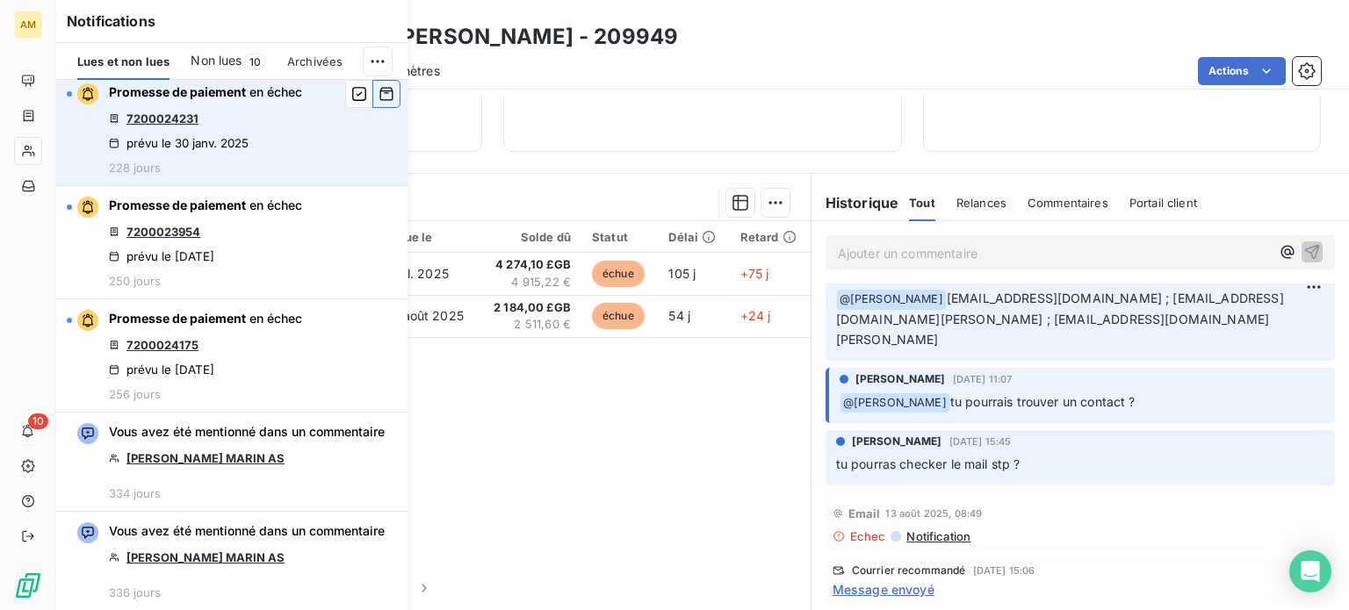
click at [378, 103] on icon "button" at bounding box center [386, 94] width 16 height 18
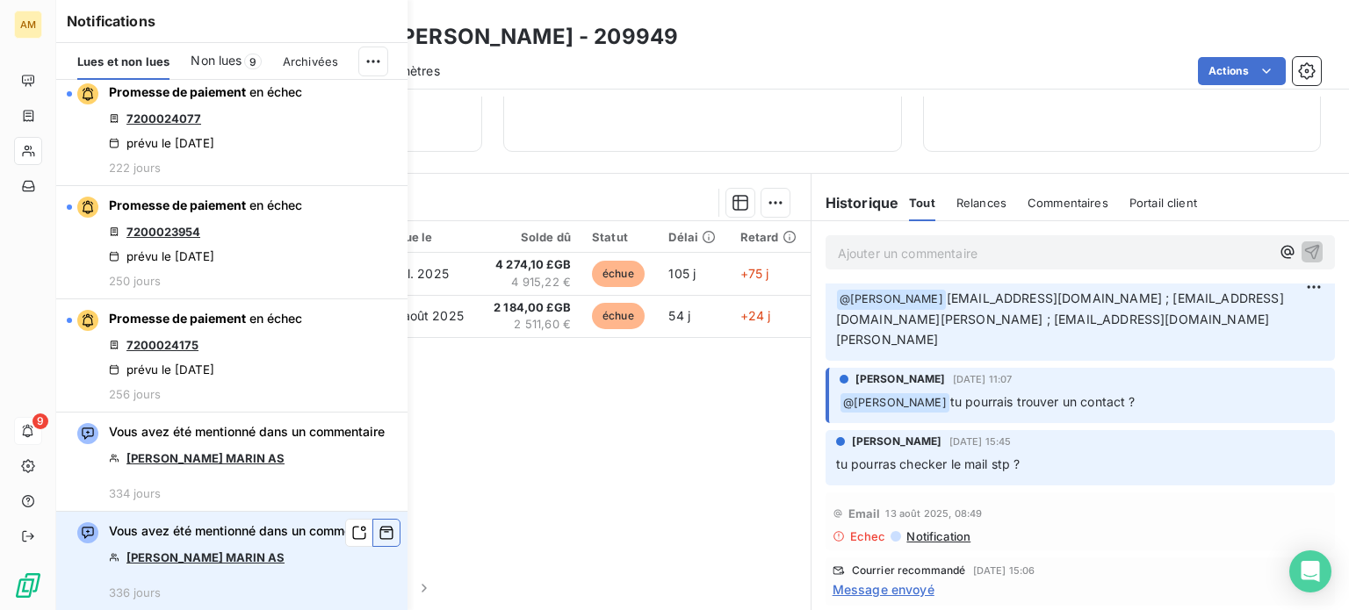
click at [378, 524] on icon "button" at bounding box center [386, 533] width 16 height 18
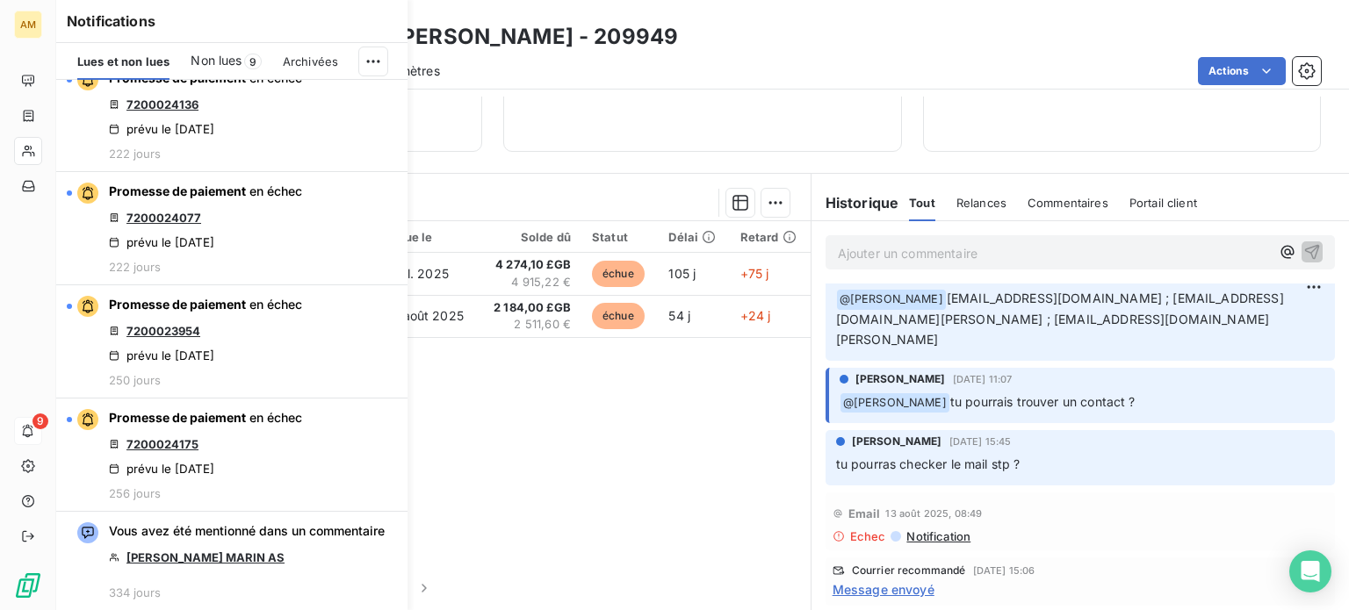
scroll to position [1315, 0]
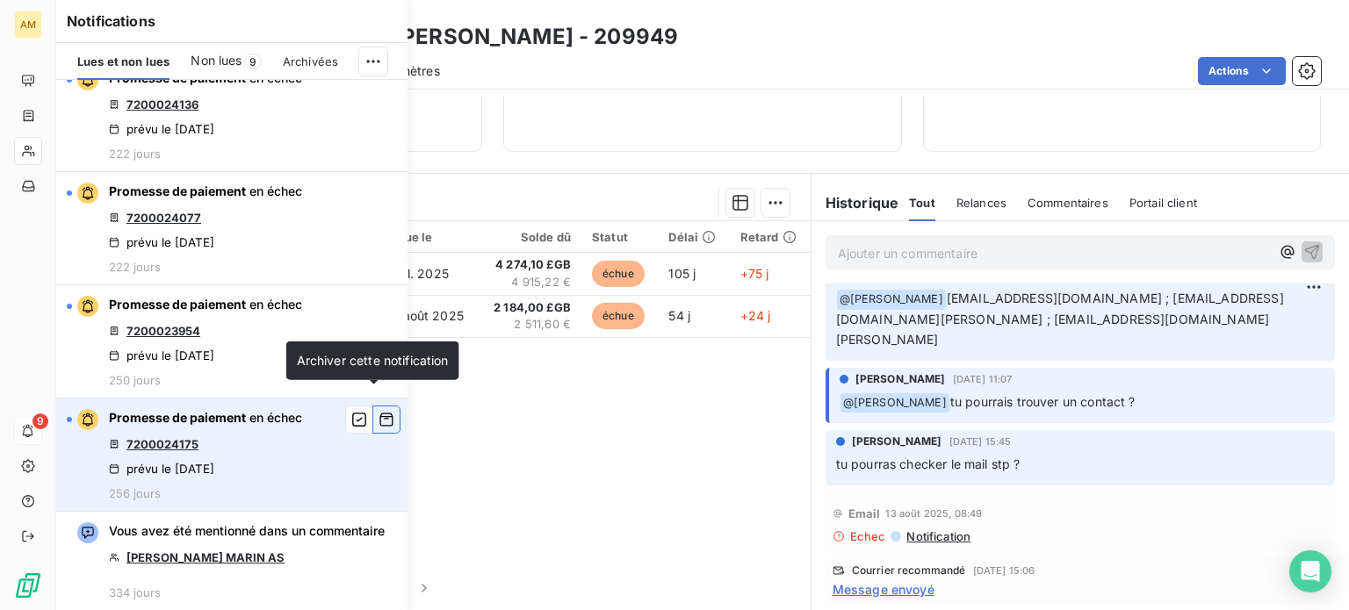
click at [378, 411] on icon "button" at bounding box center [386, 420] width 16 height 18
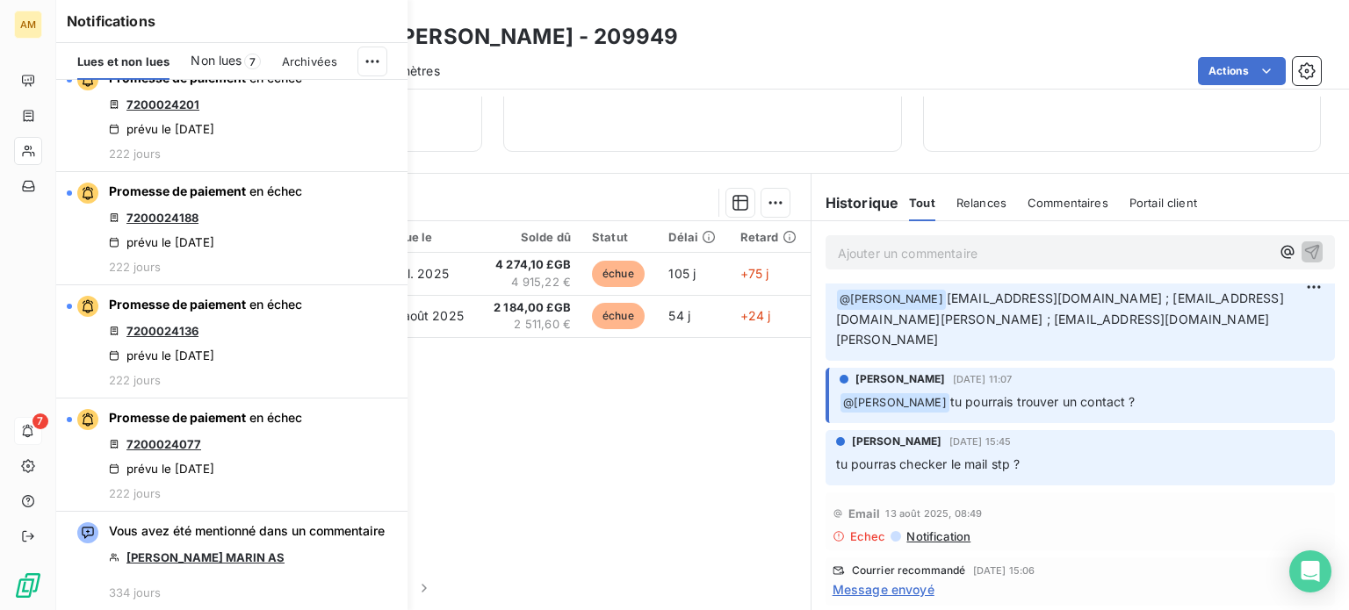
scroll to position [1089, 0]
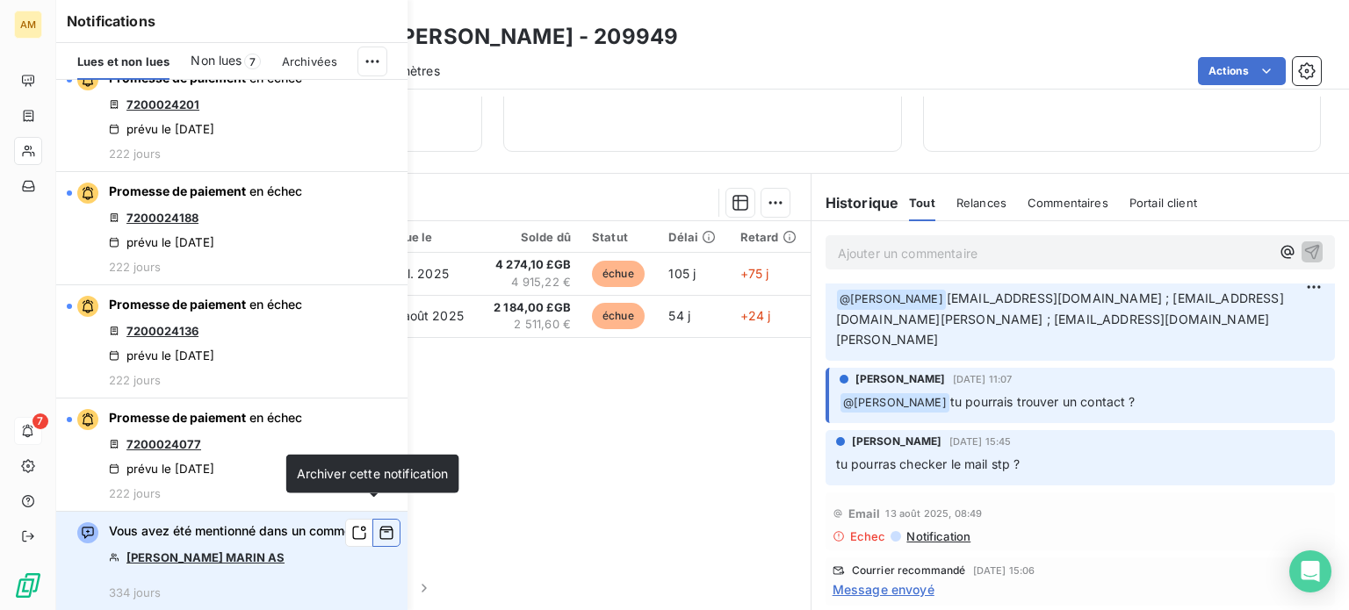
click at [378, 524] on icon "button" at bounding box center [386, 533] width 16 height 18
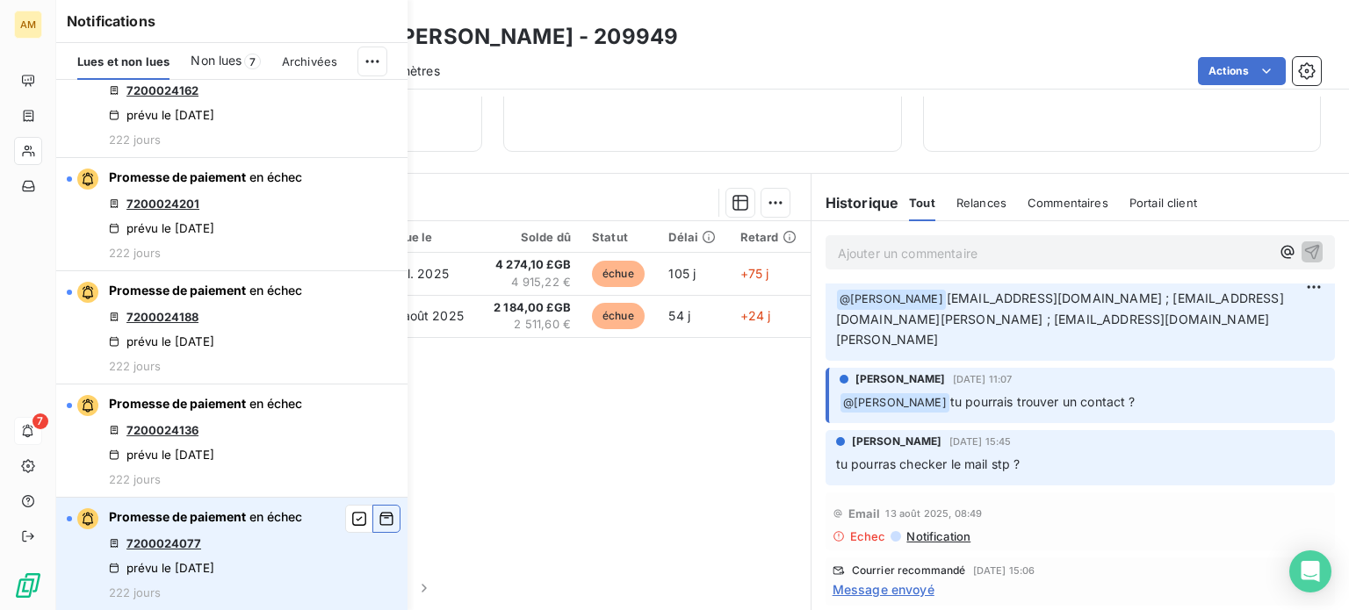
click at [378, 520] on icon "button" at bounding box center [386, 519] width 16 height 18
click at [372, 509] on button "button" at bounding box center [386, 519] width 28 height 28
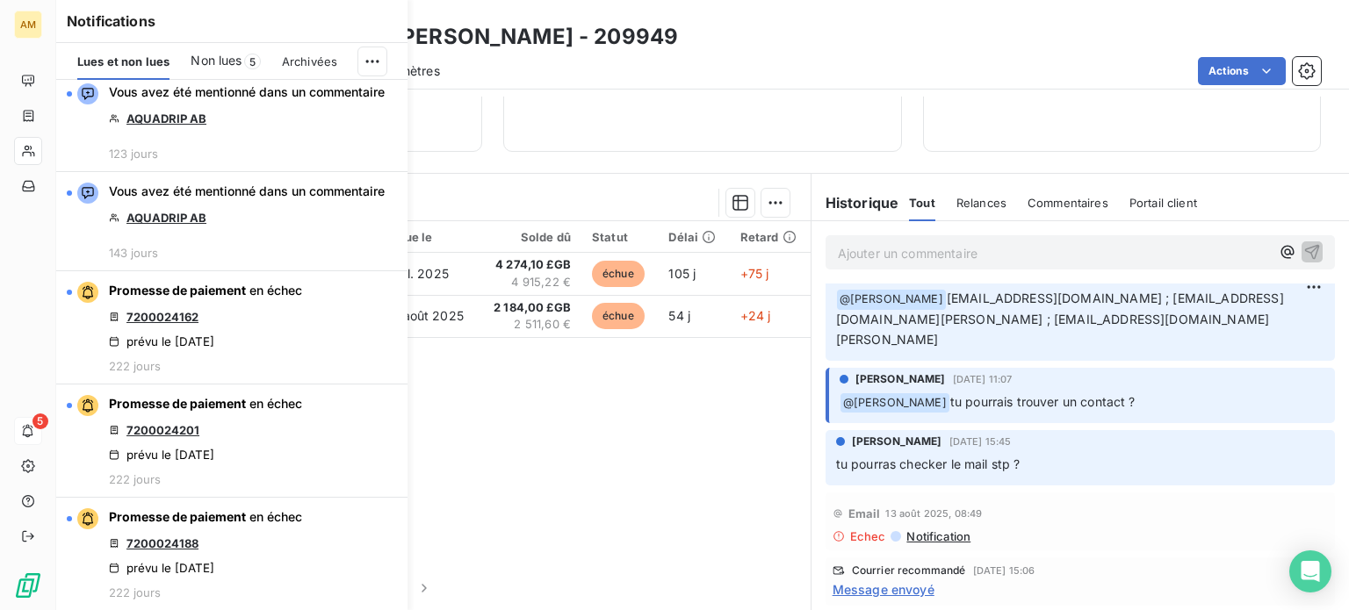
scroll to position [746, 0]
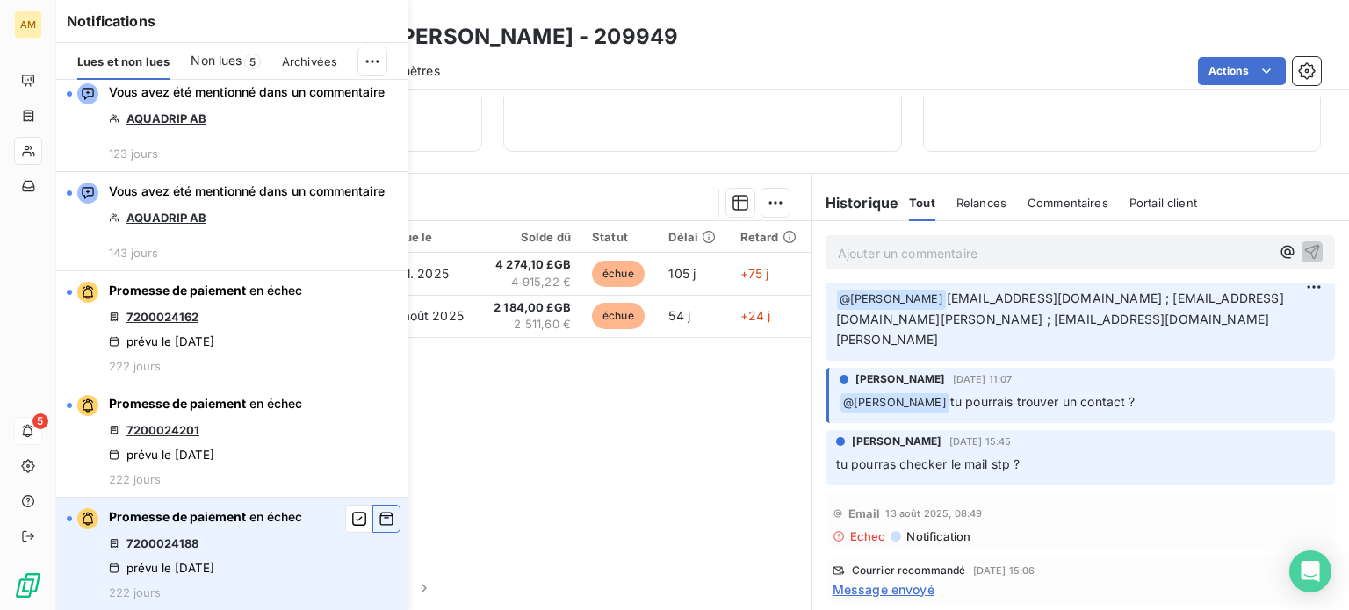
click at [380, 515] on icon "button" at bounding box center [386, 519] width 13 height 13
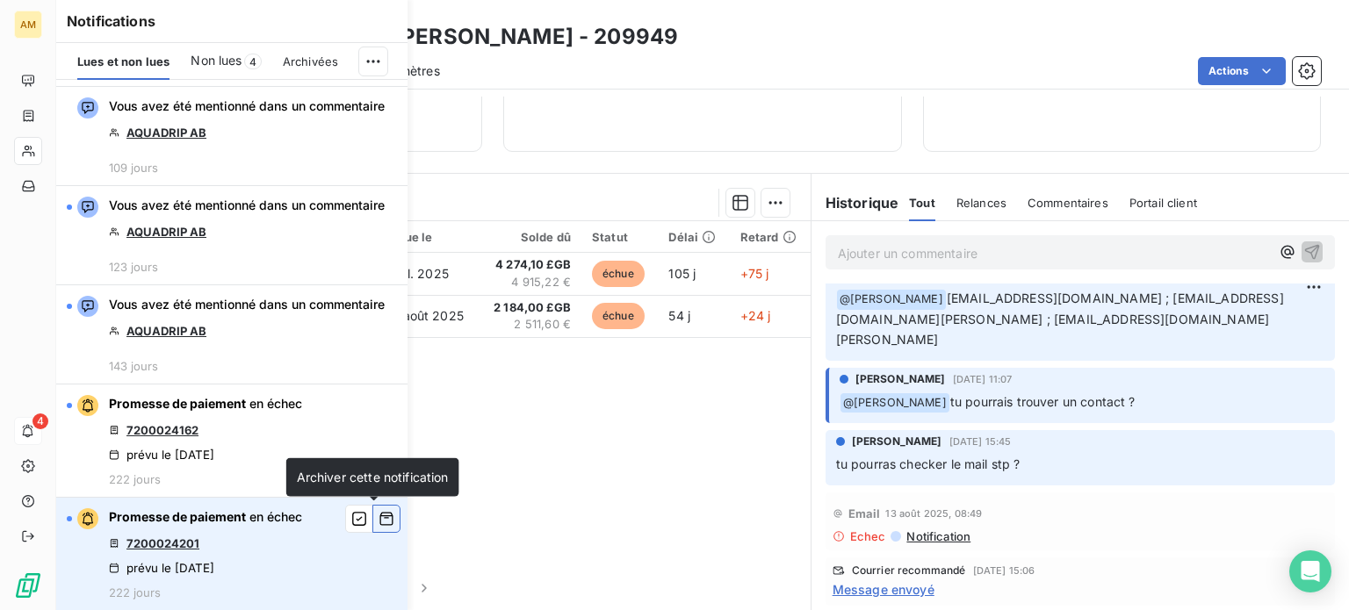
click at [380, 515] on icon "button" at bounding box center [386, 519] width 13 height 13
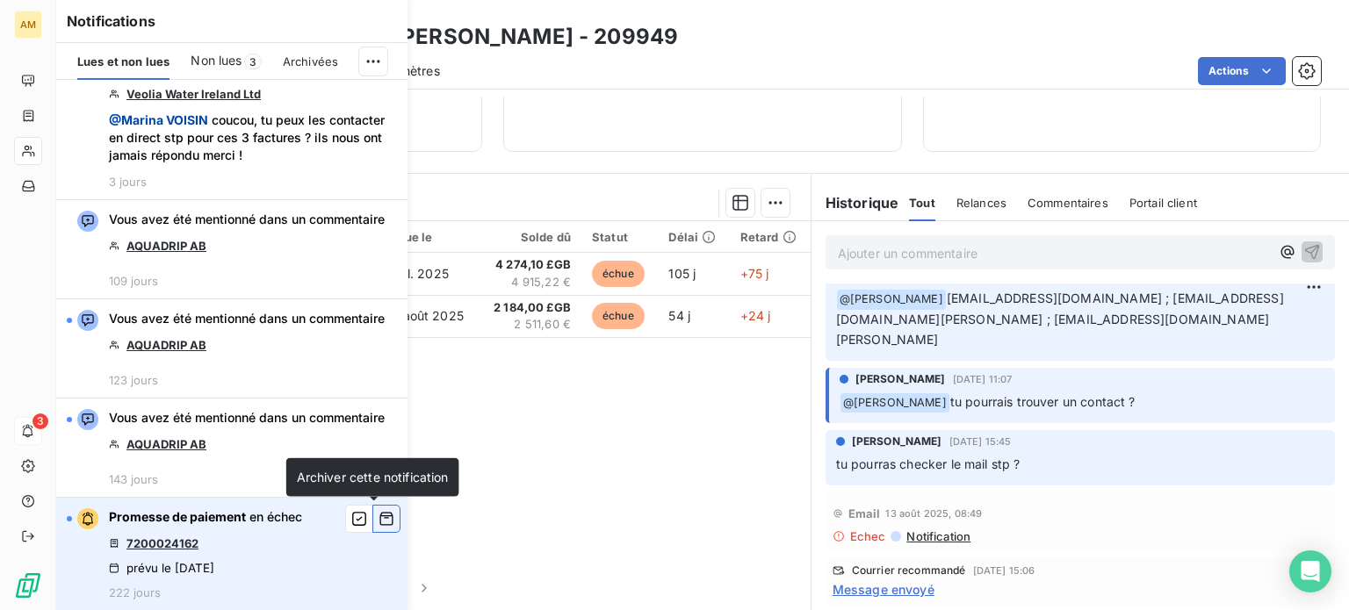
click at [380, 516] on icon "button" at bounding box center [386, 519] width 13 height 13
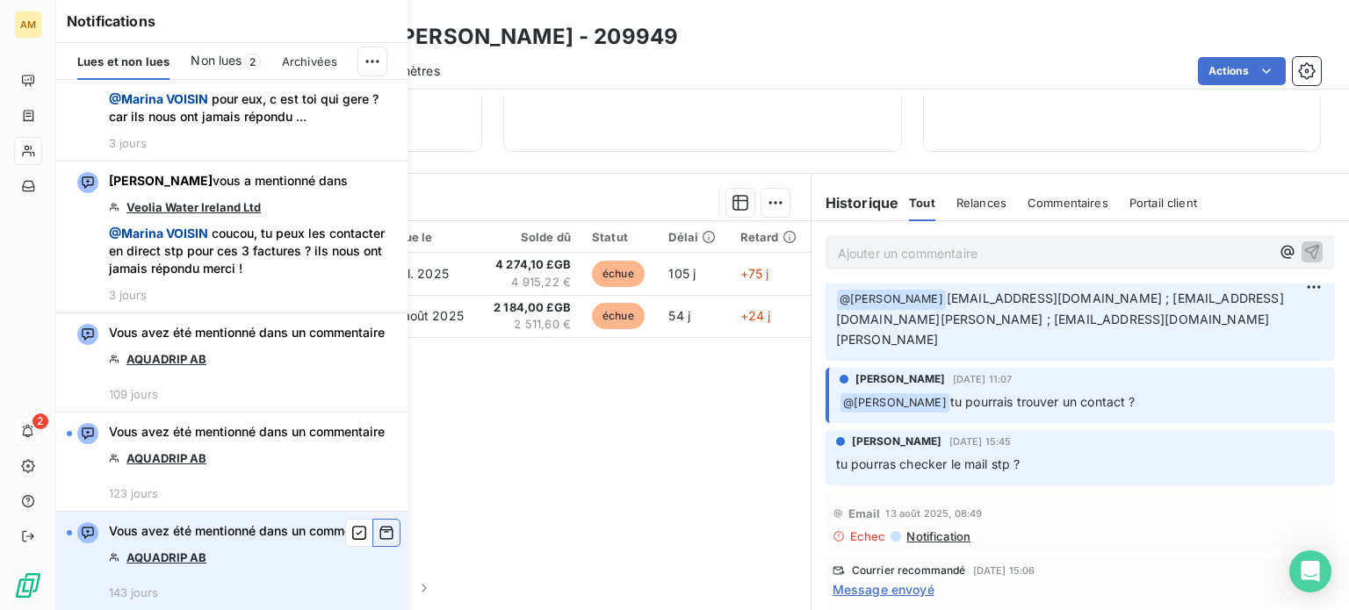
click at [380, 527] on icon "button" at bounding box center [386, 533] width 13 height 13
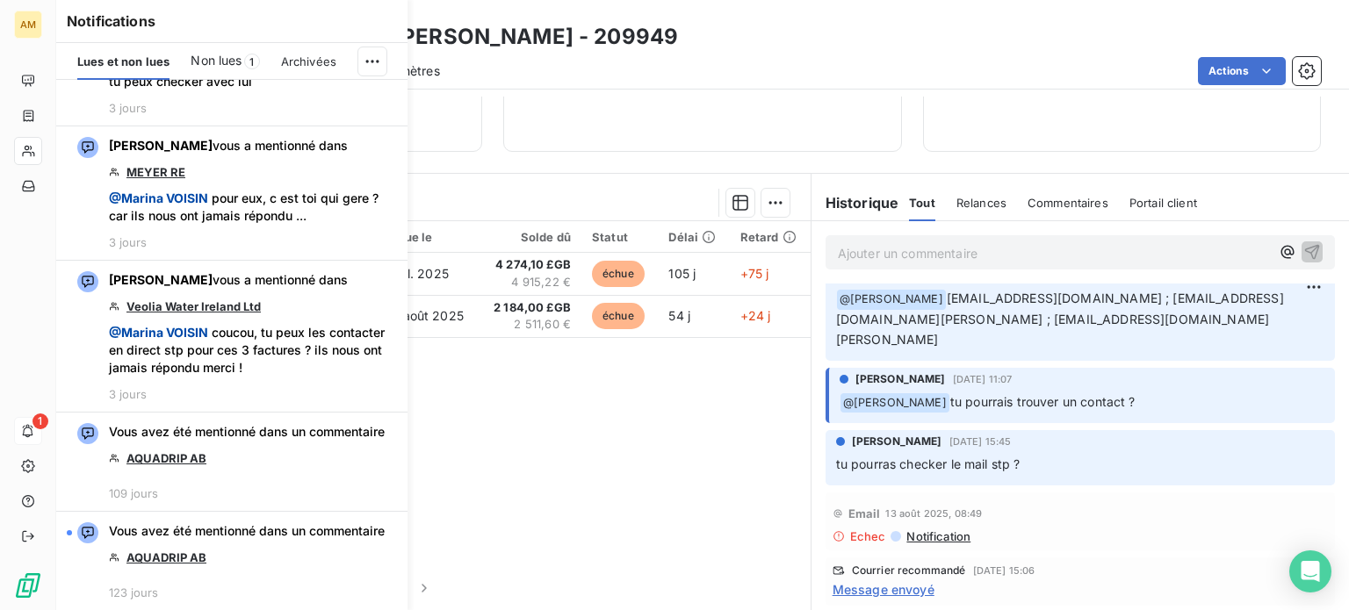
scroll to position [291, 0]
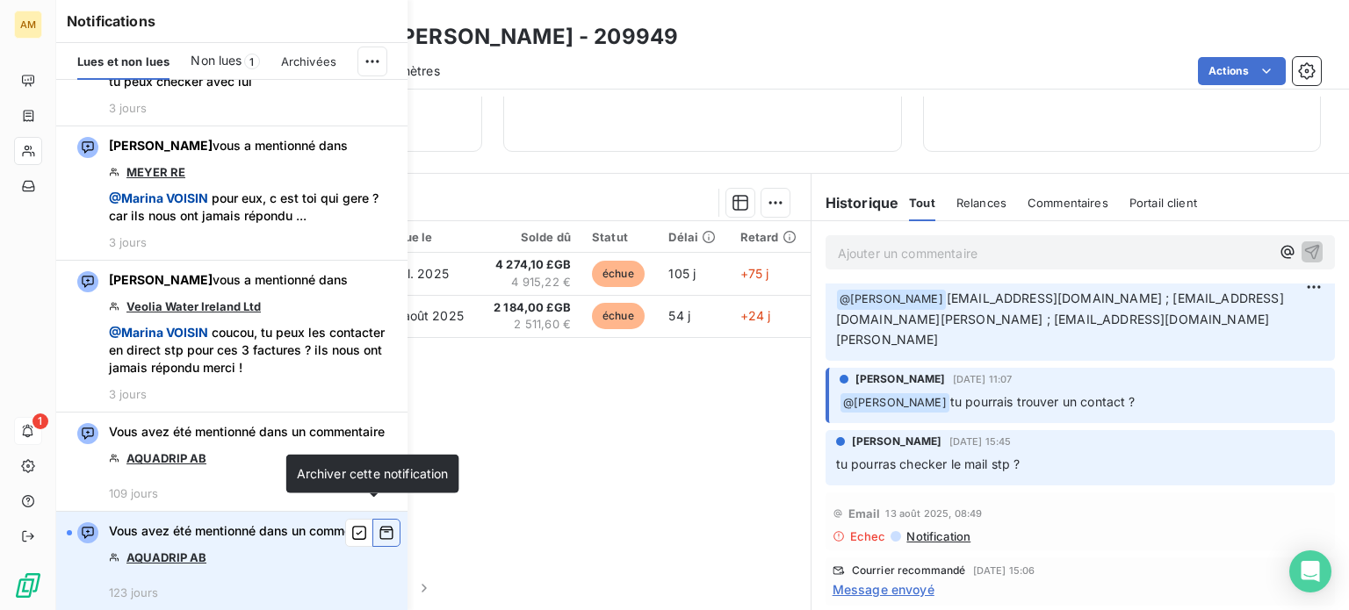
click at [380, 527] on icon "button" at bounding box center [386, 533] width 13 height 13
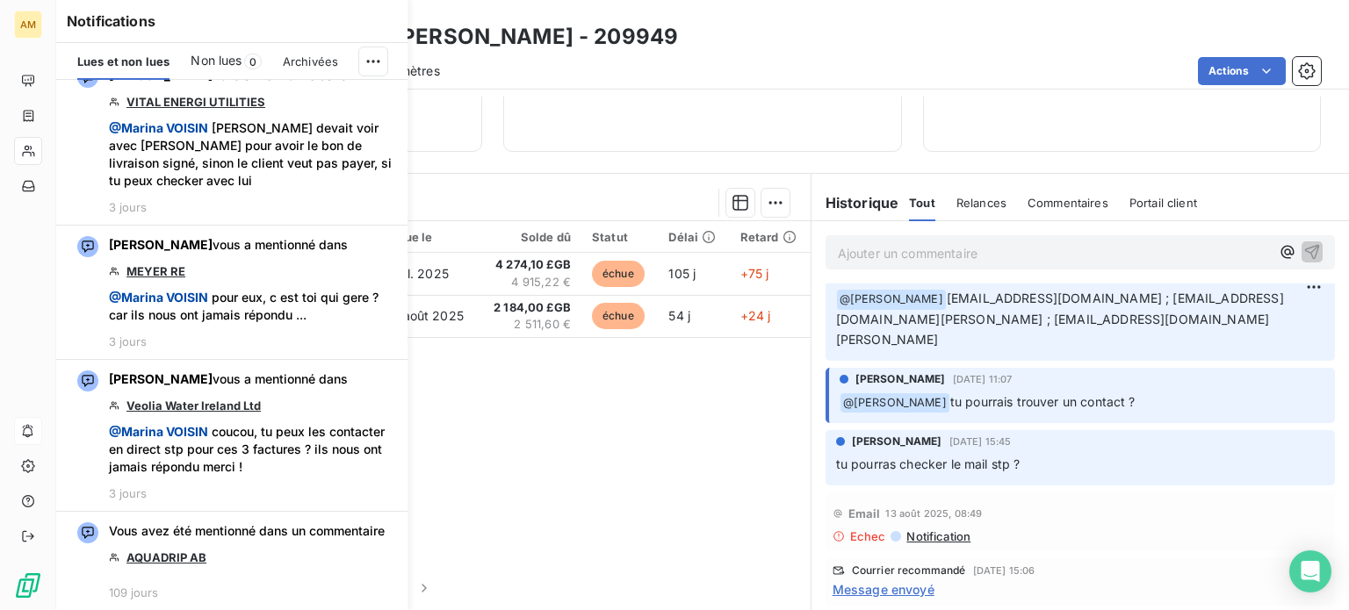
scroll to position [174, 0]
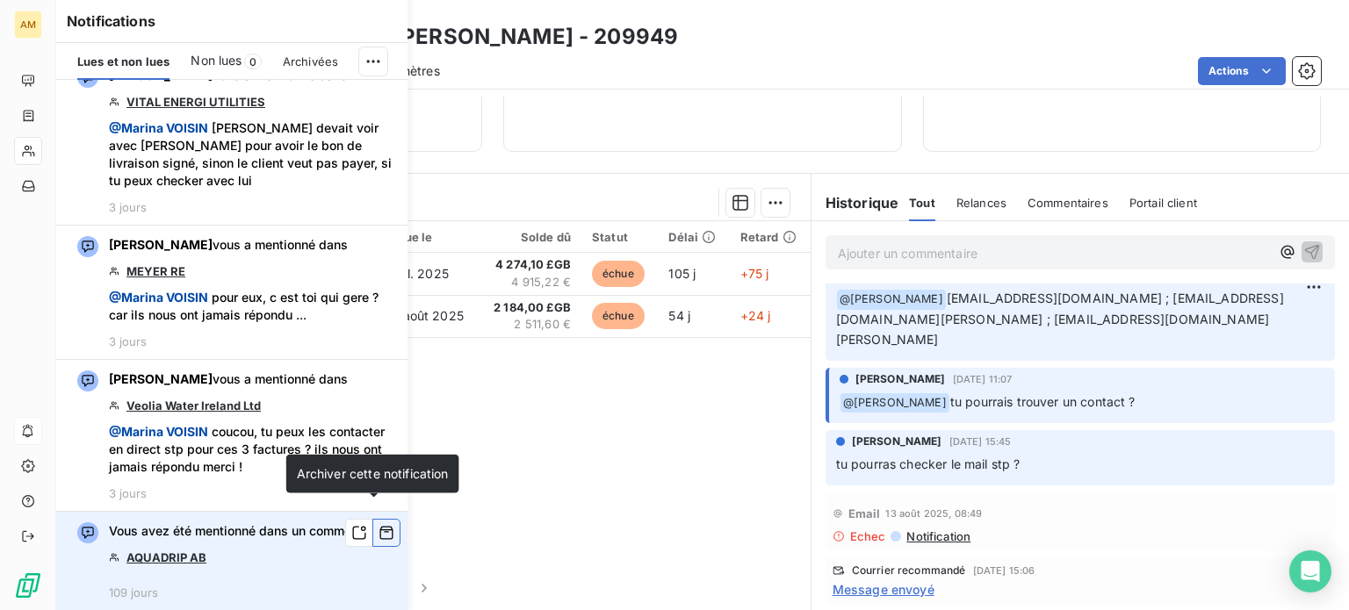
click at [378, 524] on icon "button" at bounding box center [386, 533] width 16 height 18
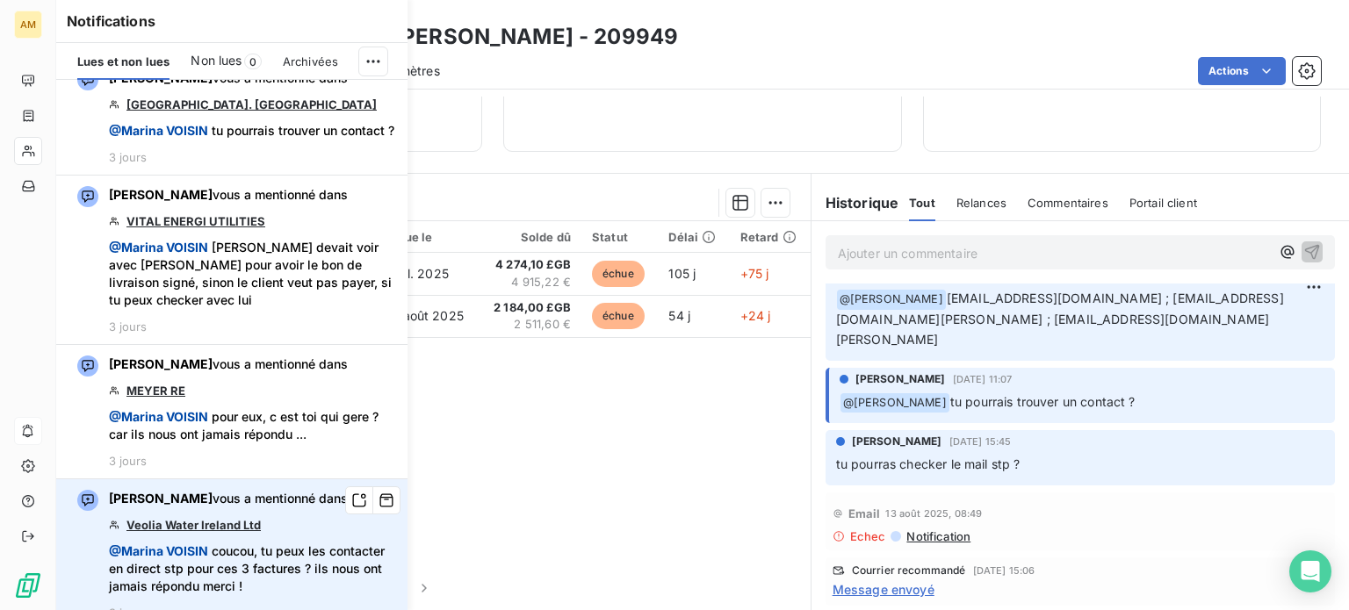
scroll to position [0, 0]
